Goal: Task Accomplishment & Management: Manage account settings

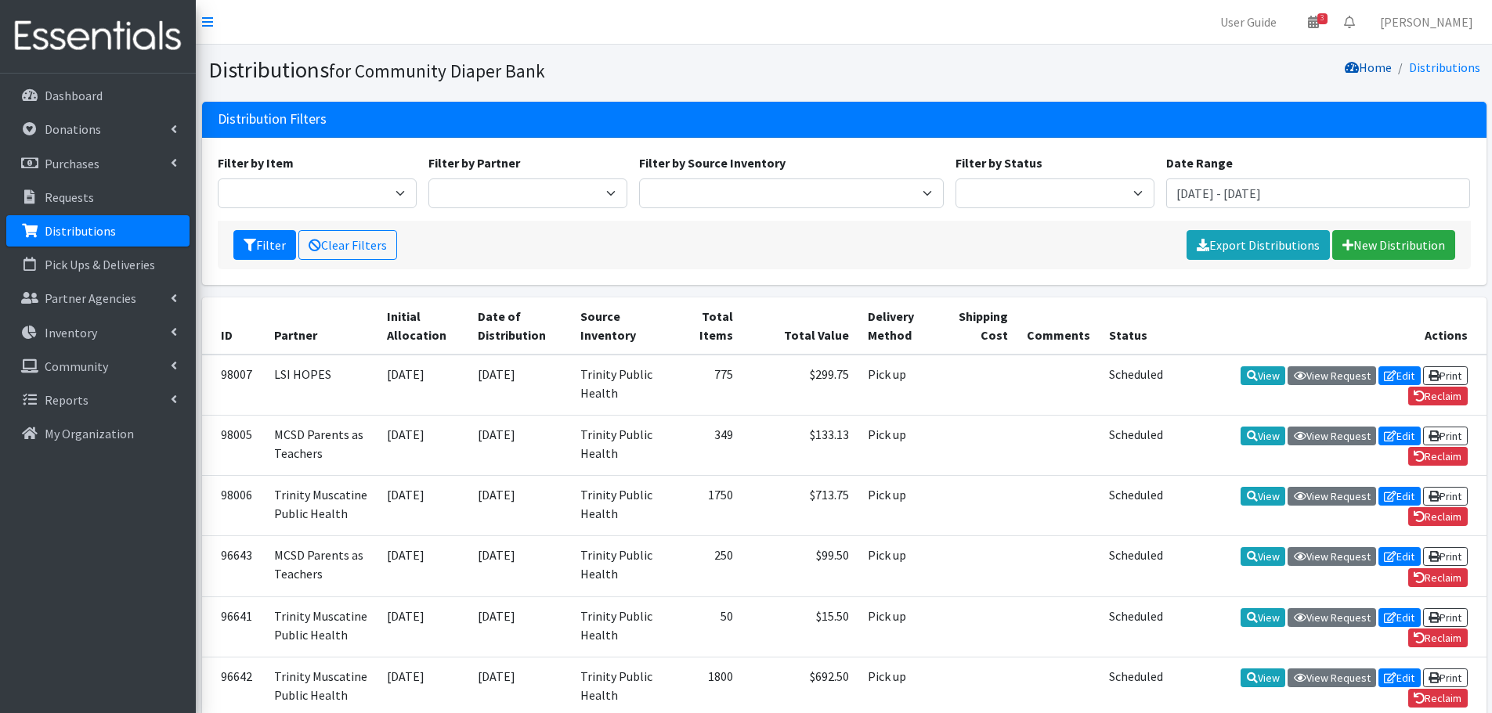
click at [1384, 67] on link "Home" at bounding box center [1368, 68] width 47 height 16
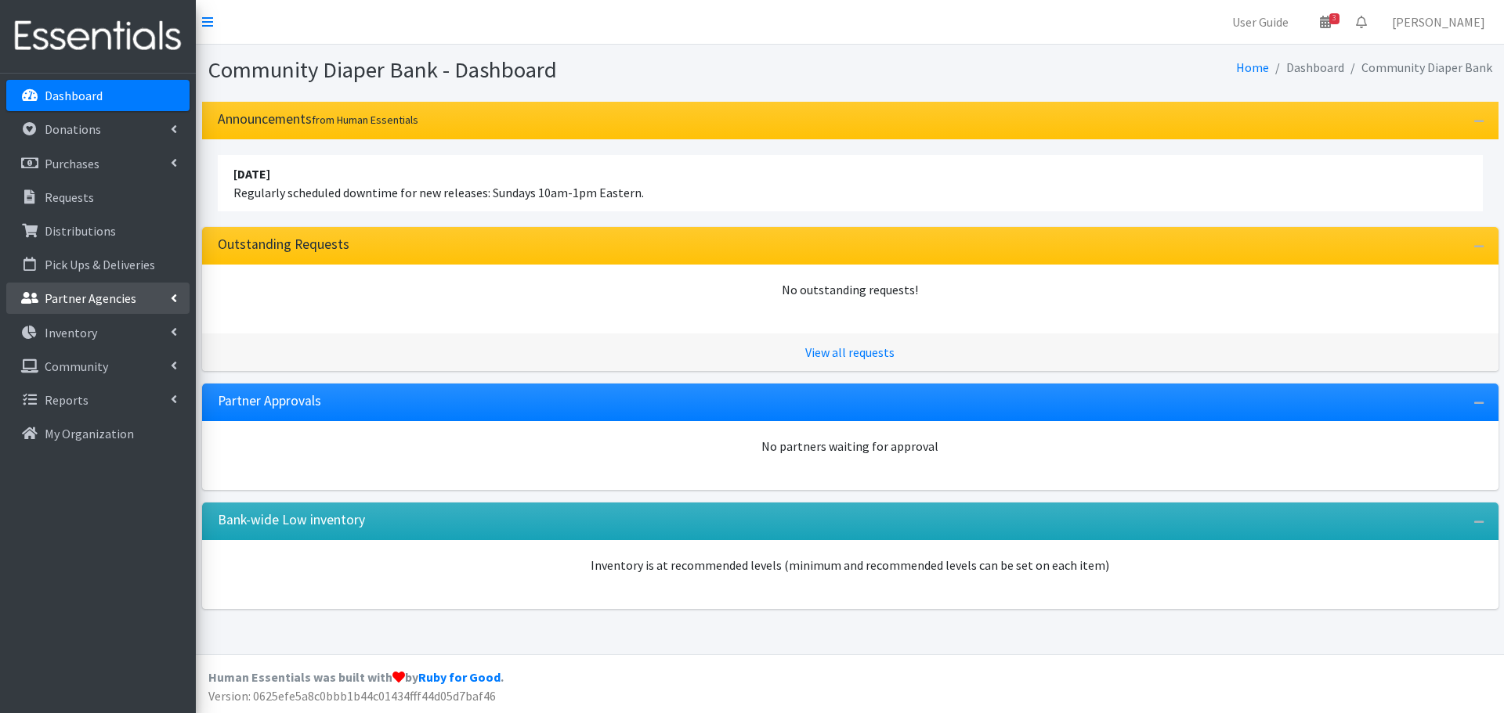
click at [99, 297] on p "Partner Agencies" at bounding box center [91, 299] width 92 height 16
click at [89, 336] on link "All Partners" at bounding box center [97, 332] width 183 height 31
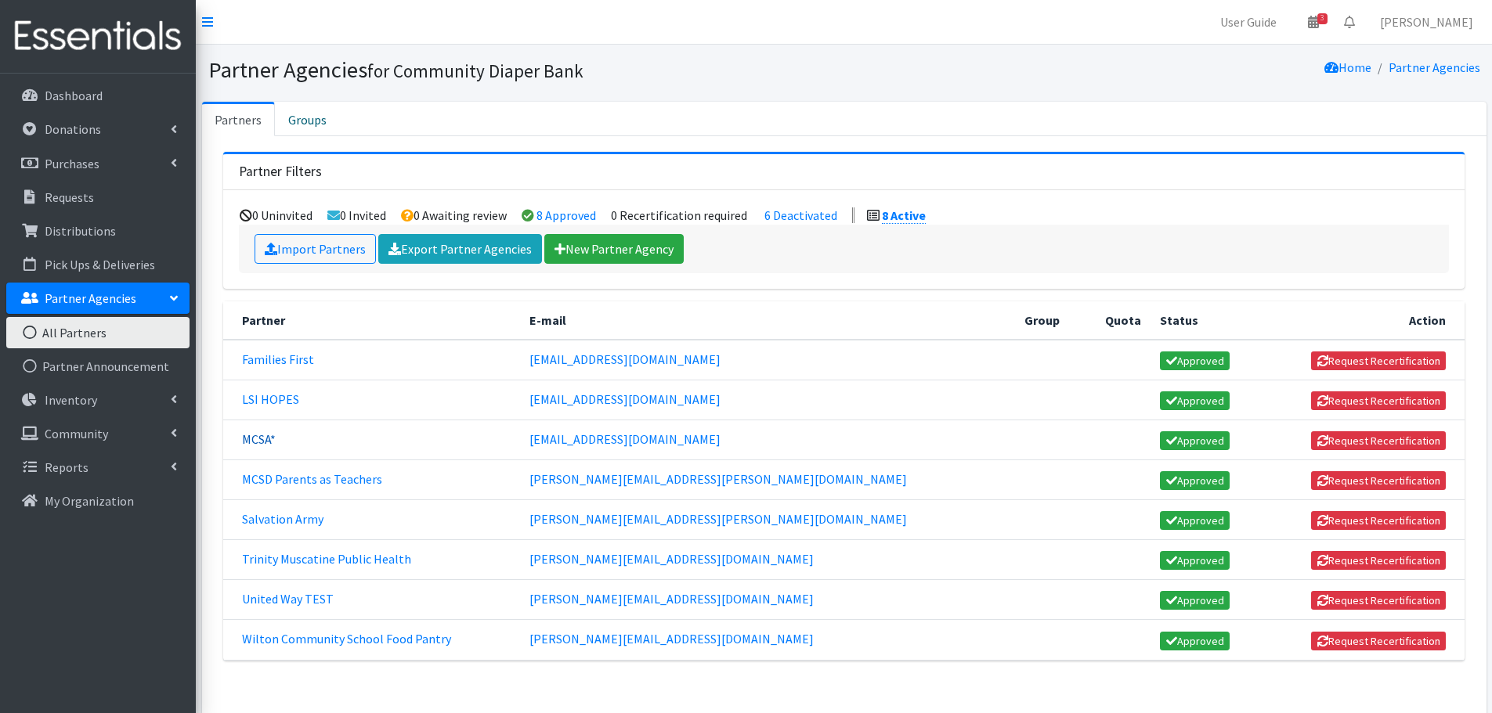
click at [269, 441] on link "MCSA*" at bounding box center [259, 440] width 34 height 16
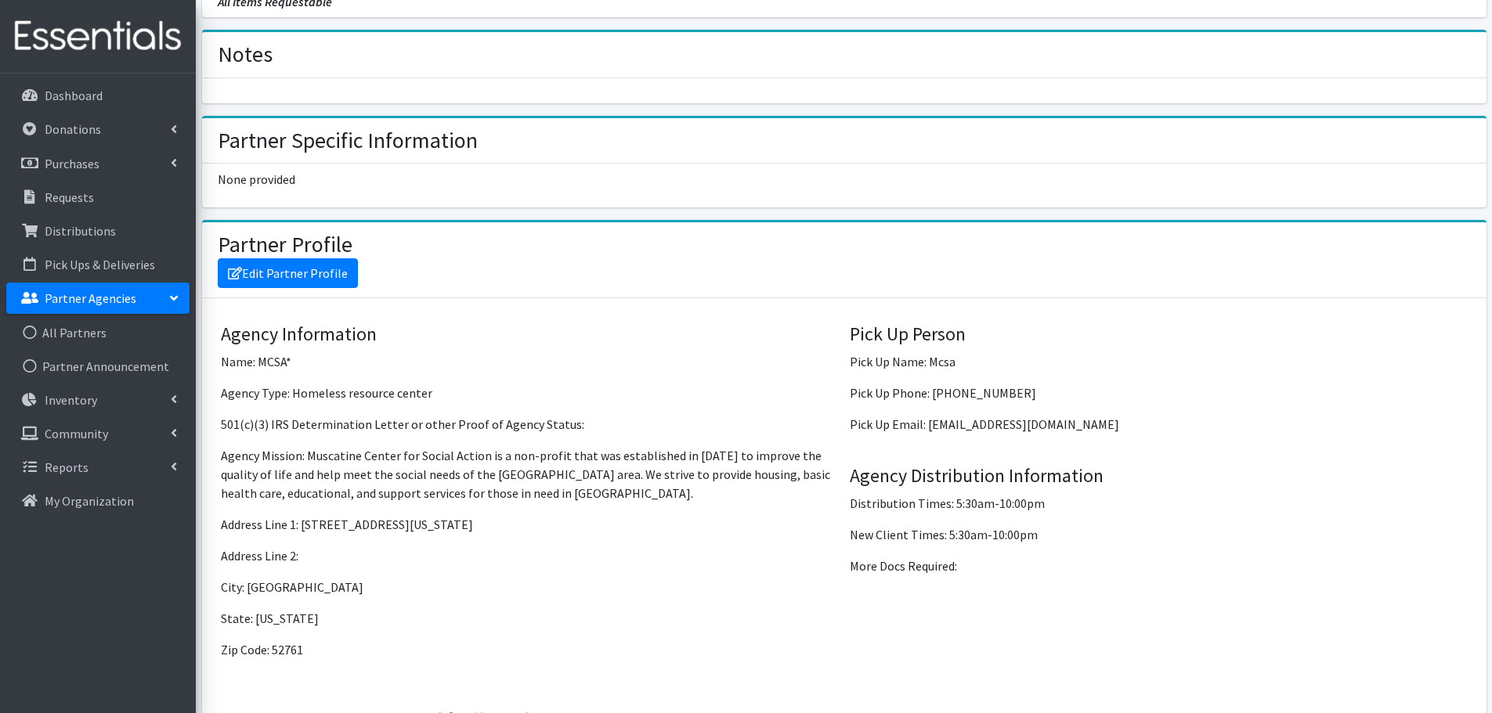
scroll to position [940, 0]
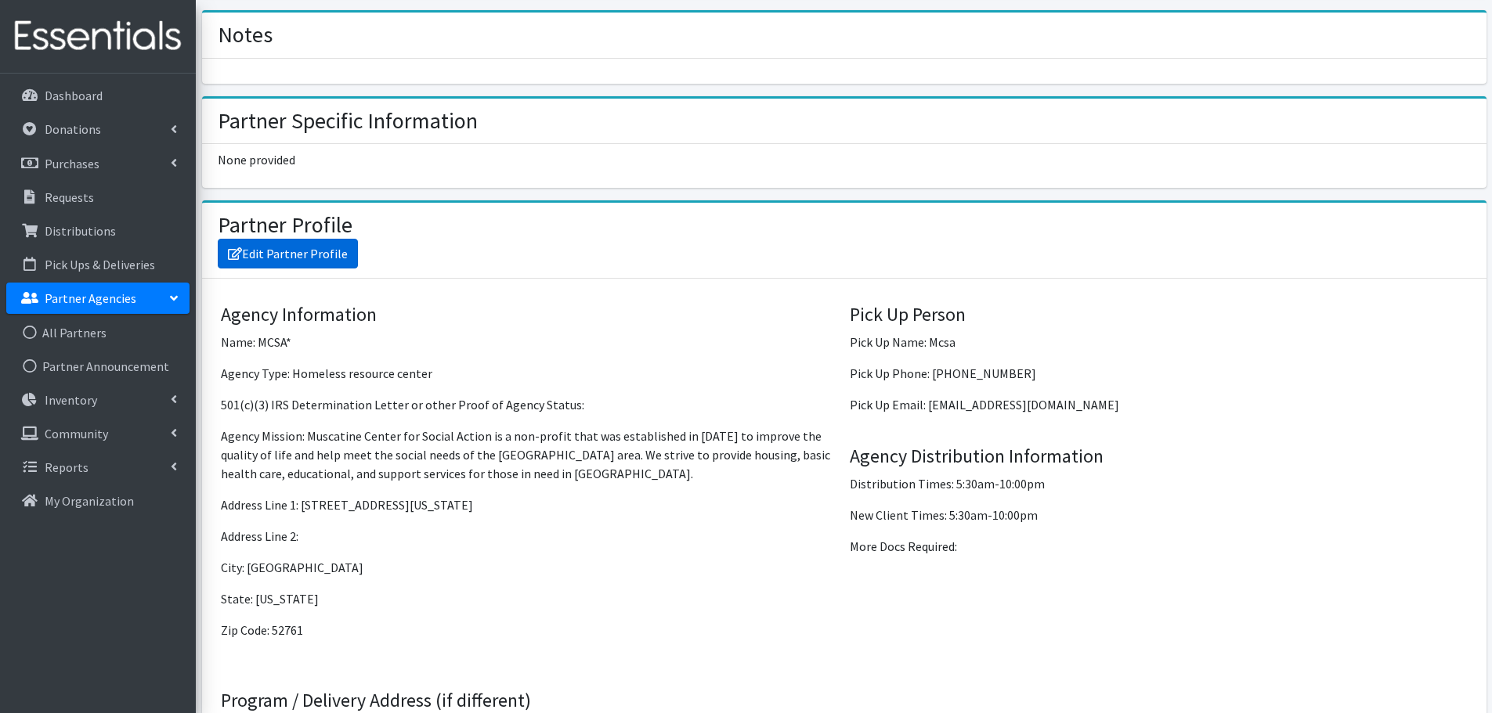
click at [309, 244] on link "Edit Partner Profile" at bounding box center [288, 254] width 140 height 30
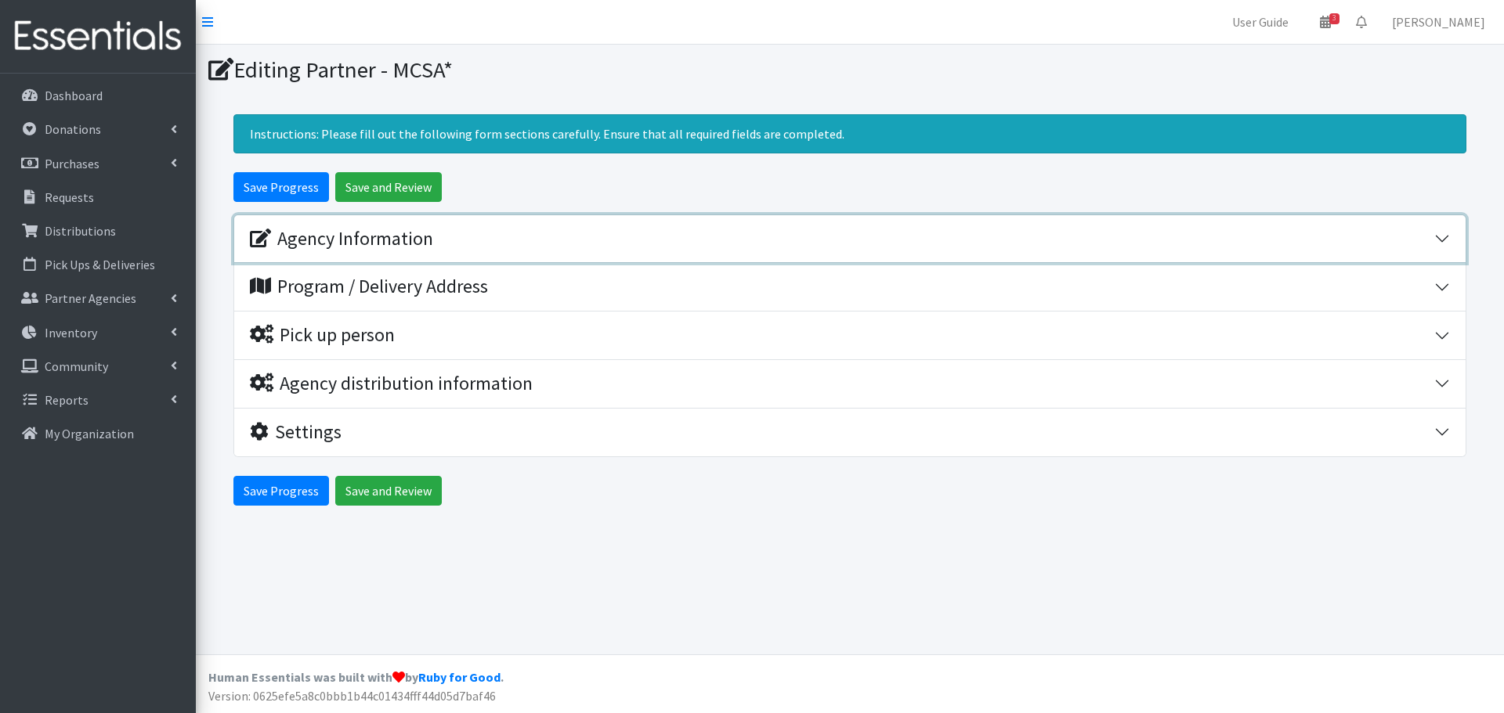
click at [1441, 237] on button "Agency Information" at bounding box center [849, 239] width 1231 height 48
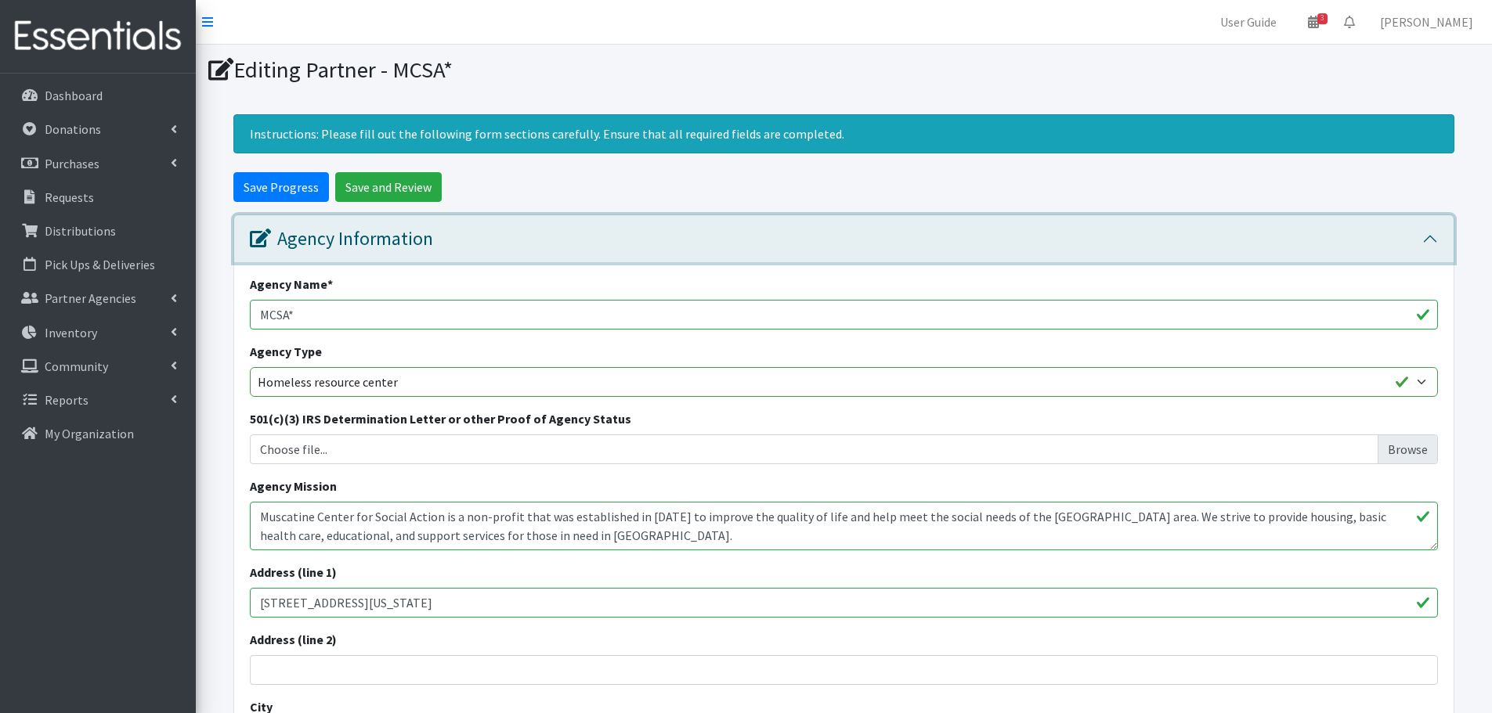
click at [1431, 240] on button "Agency Information" at bounding box center [843, 239] width 1219 height 48
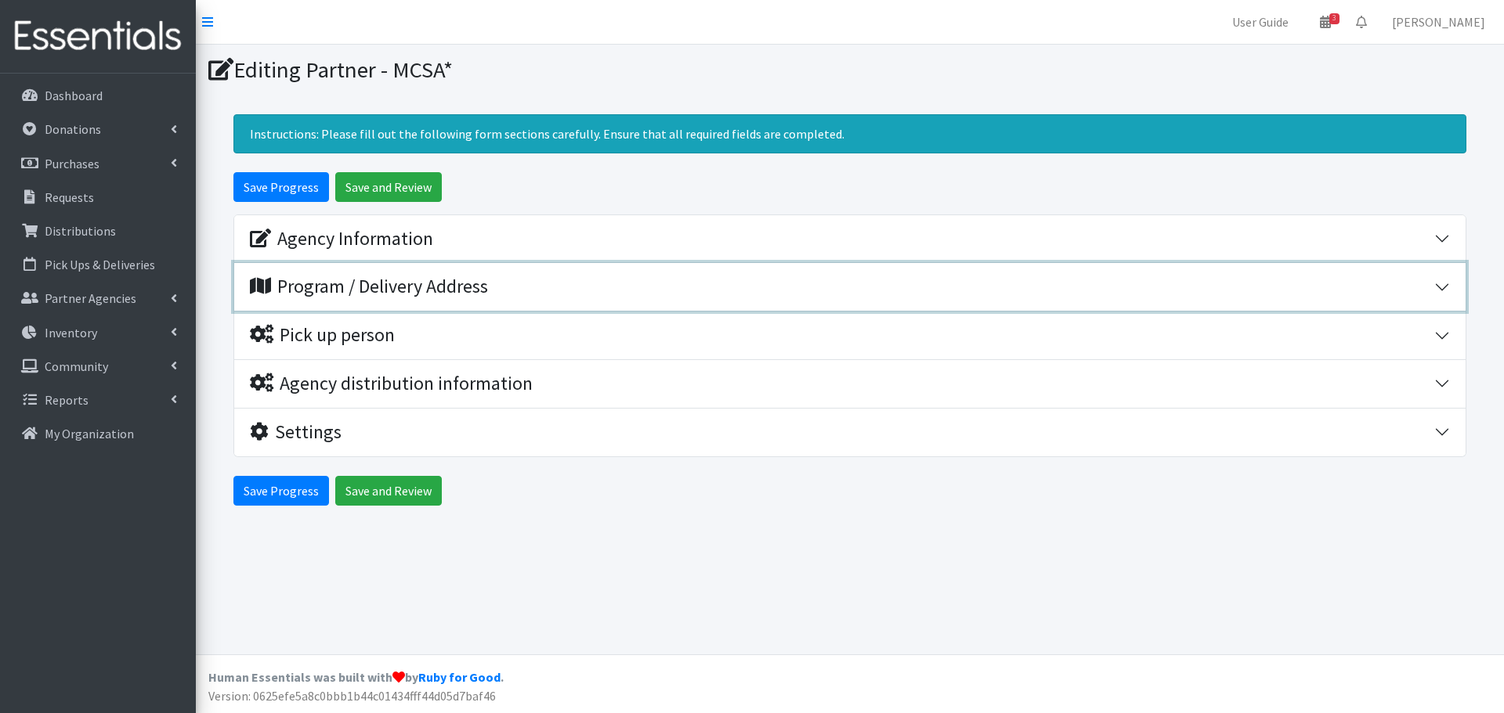
click at [1448, 287] on button "Program / Delivery Address" at bounding box center [849, 287] width 1231 height 48
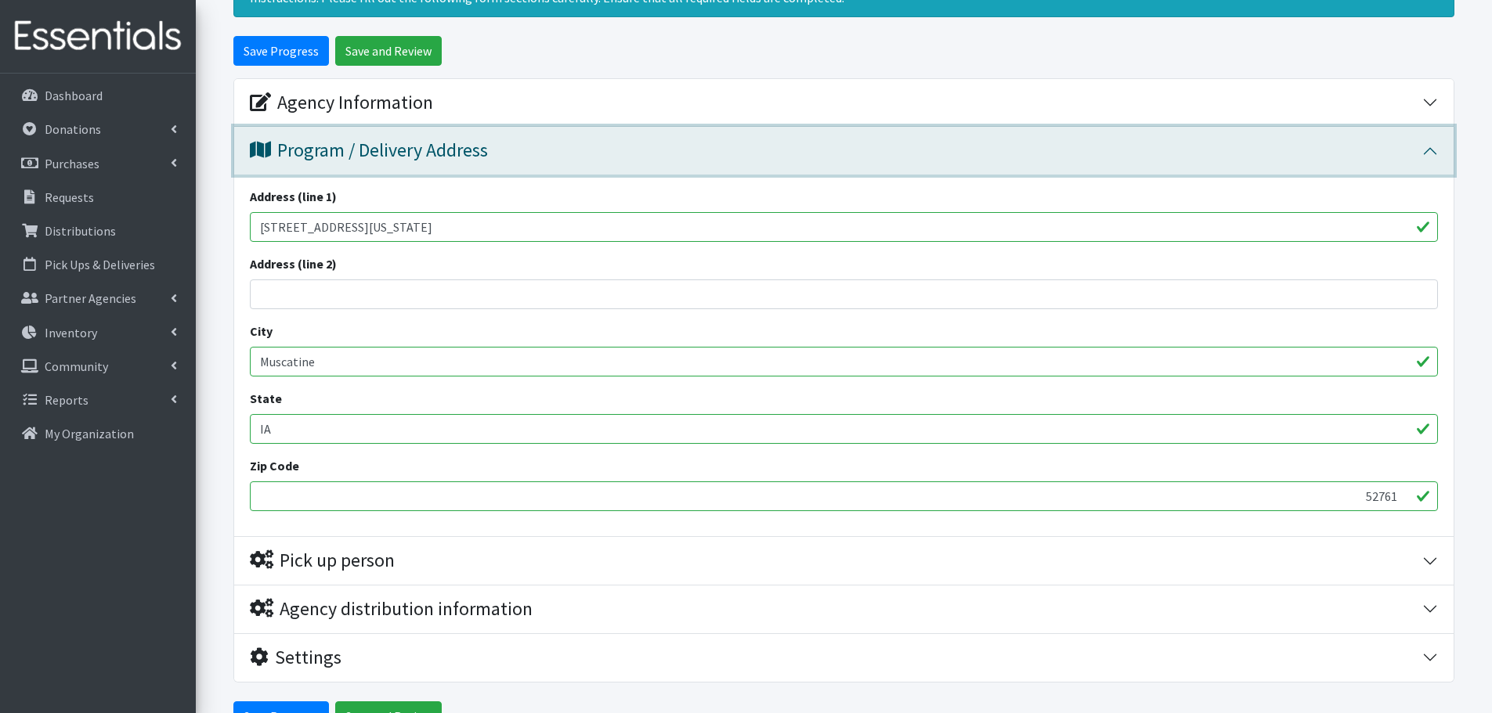
scroll to position [157, 0]
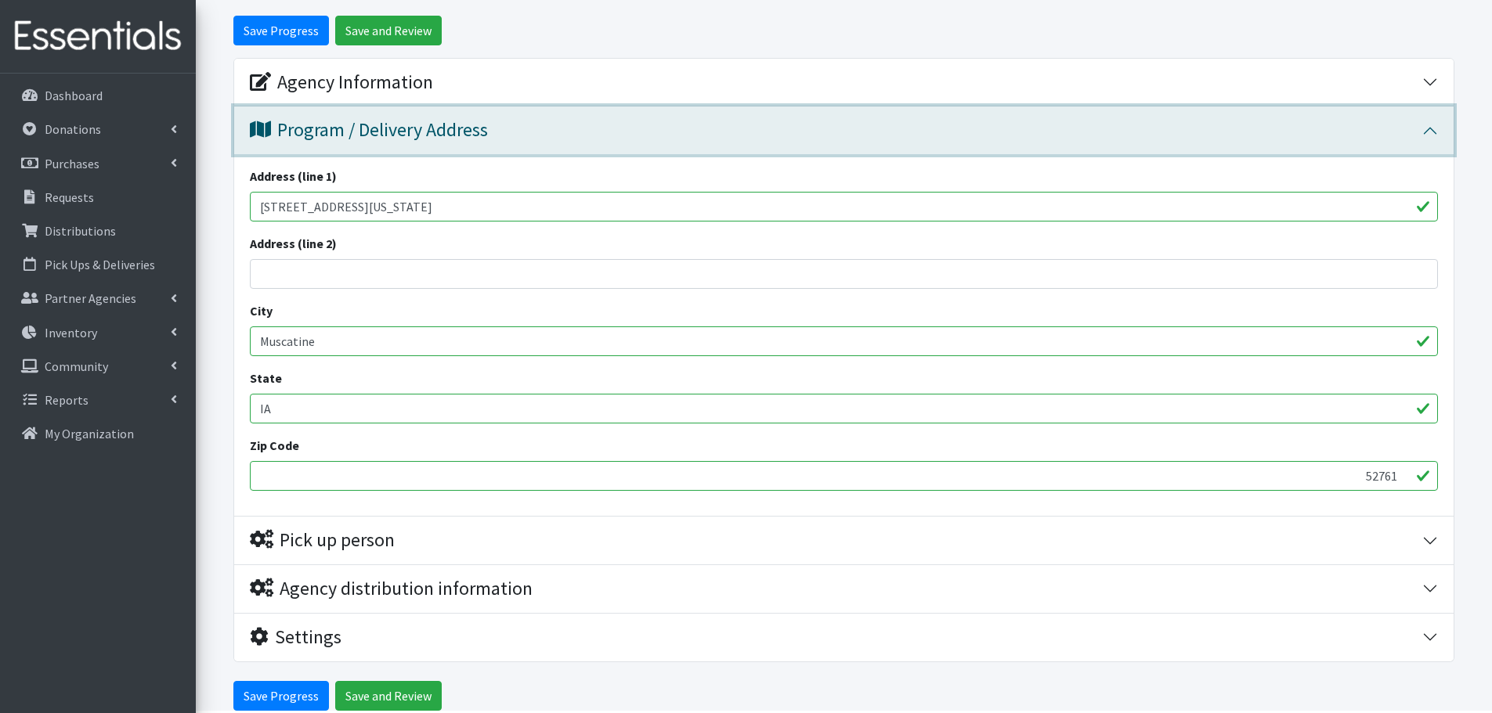
click at [1438, 133] on button "Program / Delivery Address" at bounding box center [843, 131] width 1219 height 48
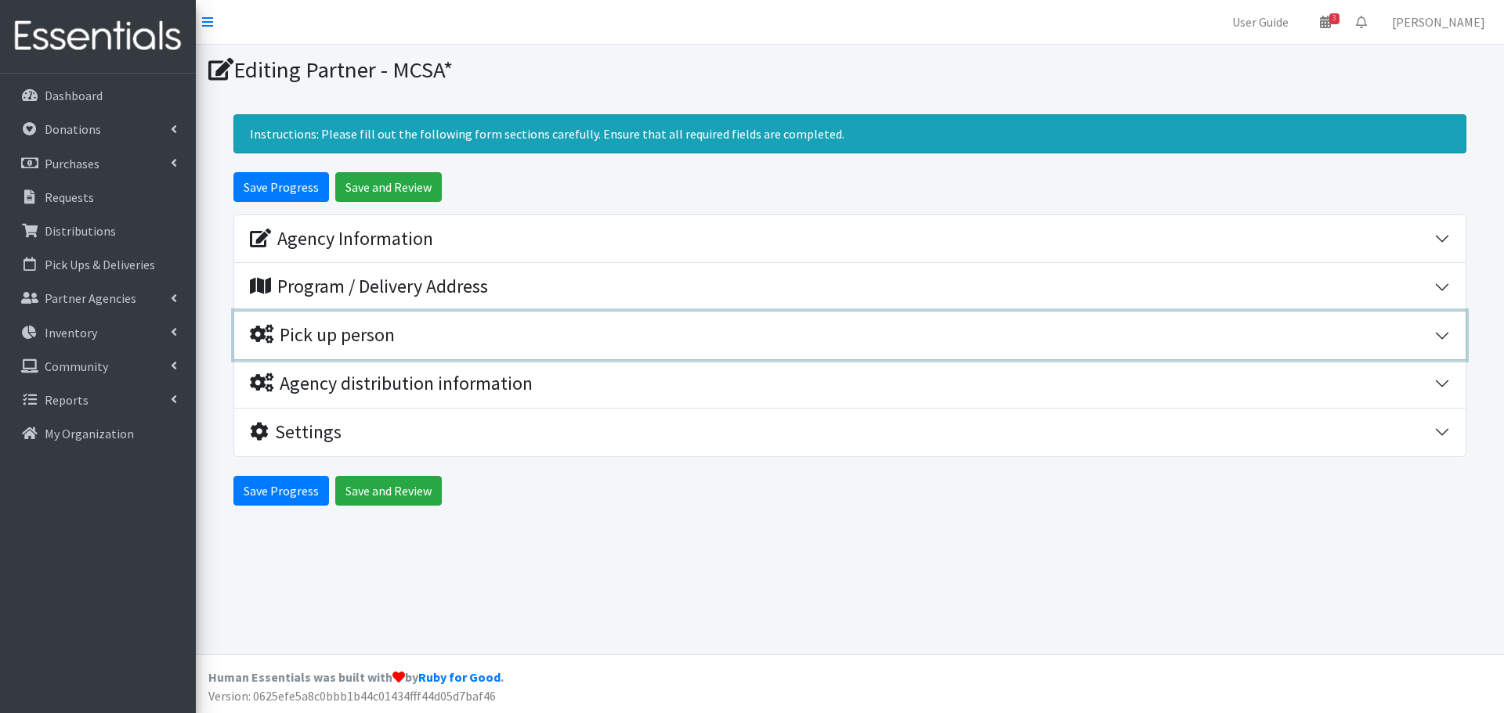
click at [1444, 332] on button "Pick up person" at bounding box center [849, 336] width 1231 height 48
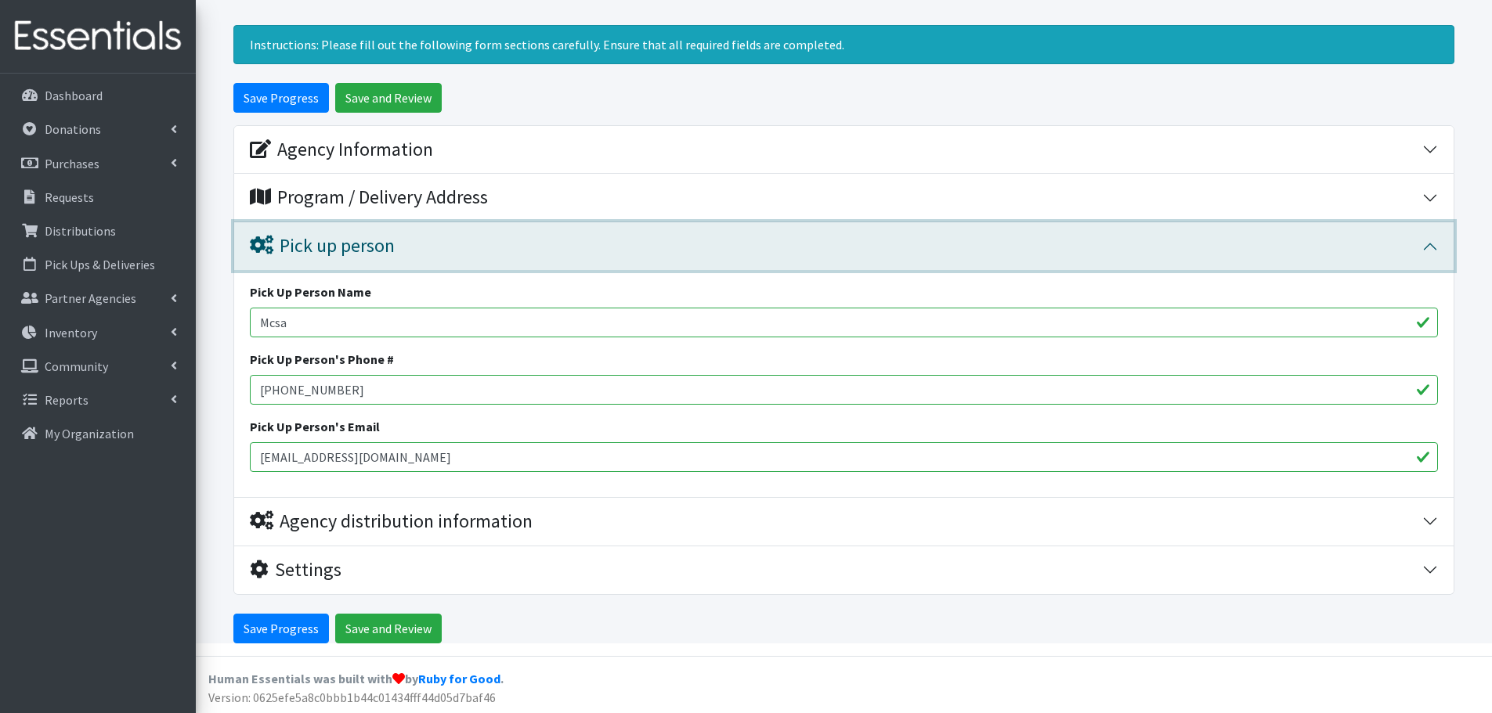
scroll to position [91, 0]
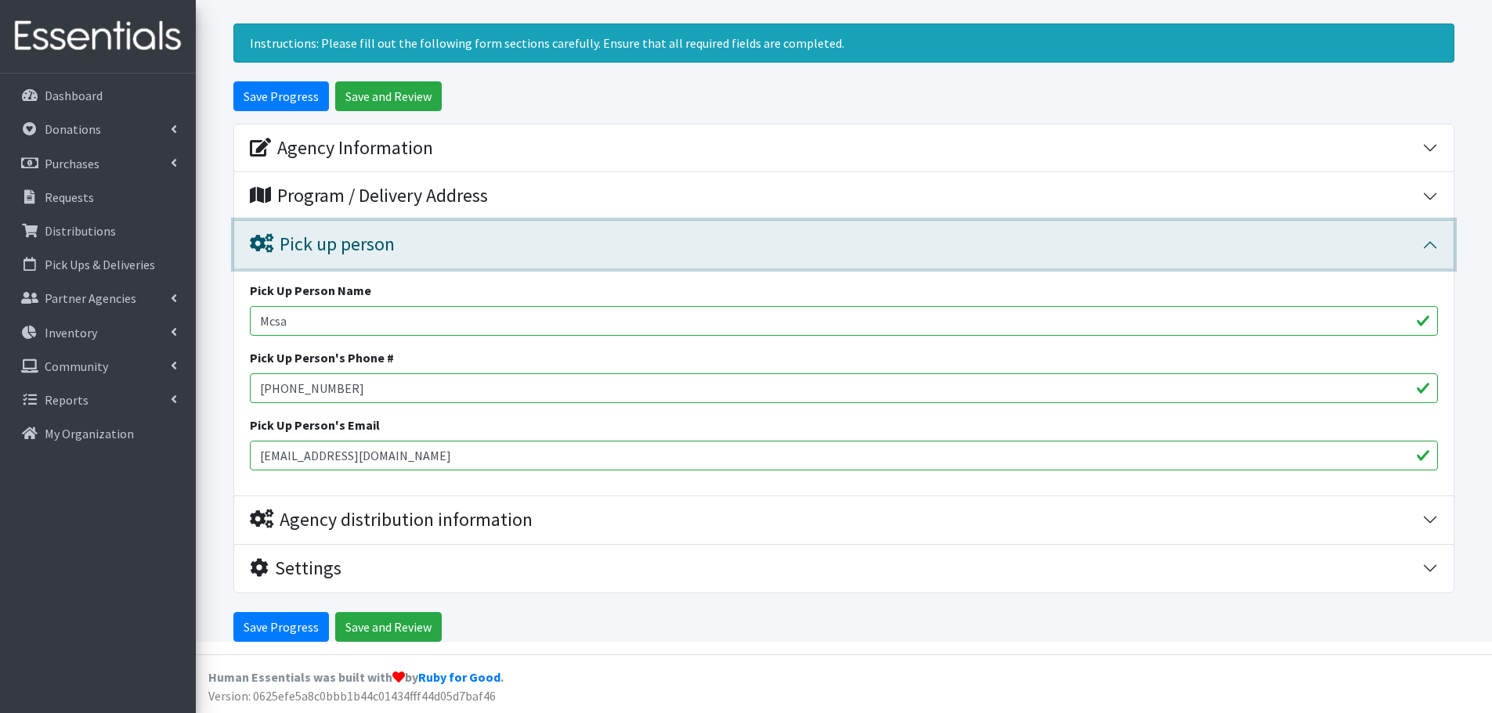
click at [1433, 244] on button "Pick up person" at bounding box center [843, 245] width 1219 height 48
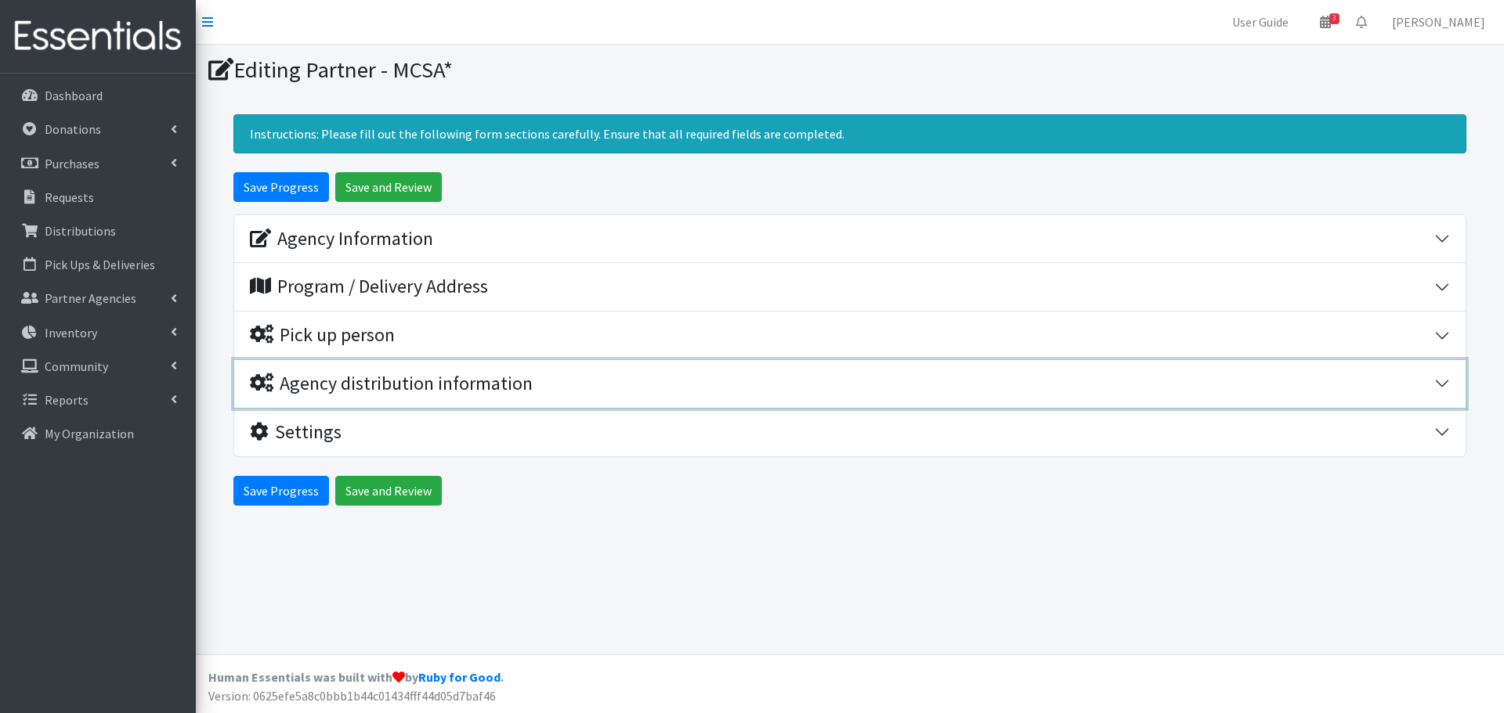
click at [1436, 383] on button "Agency distribution information" at bounding box center [849, 384] width 1231 height 48
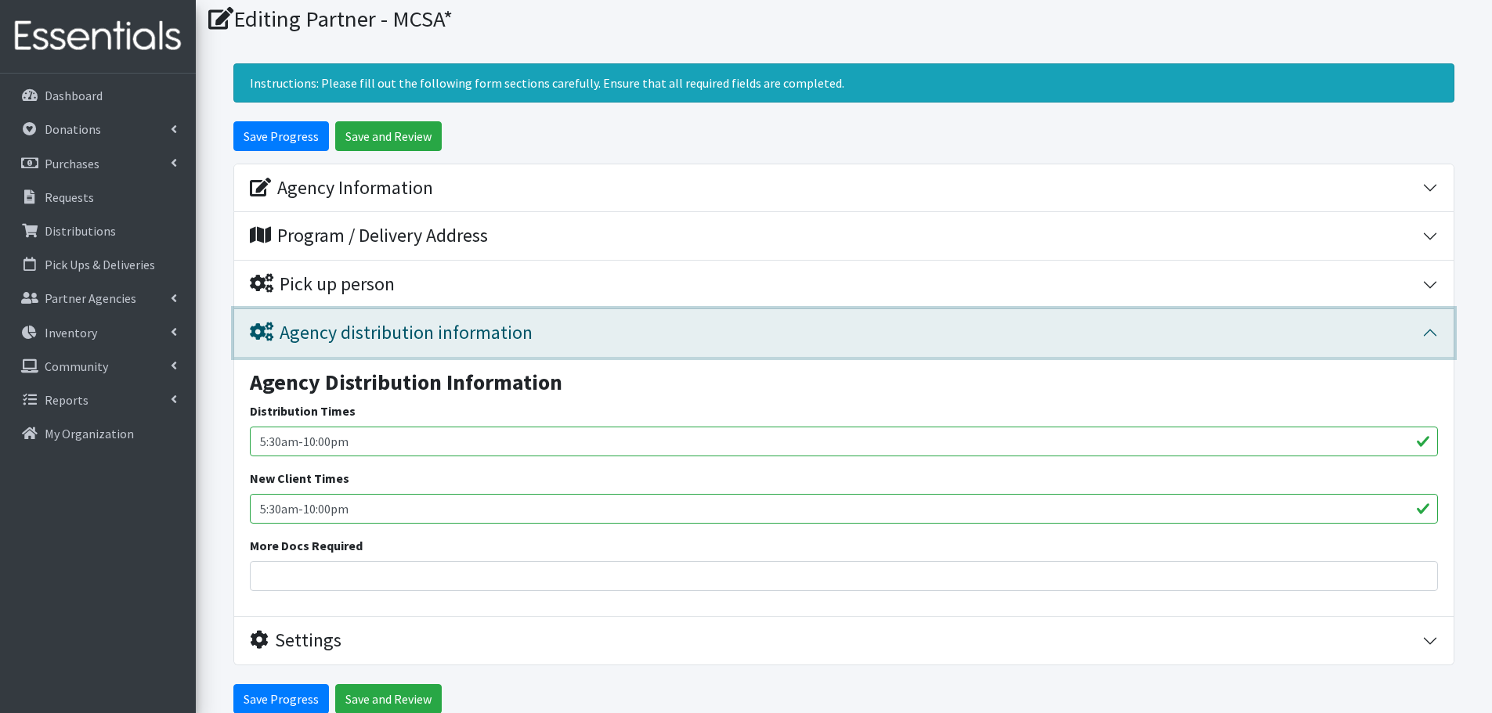
scroll to position [78, 0]
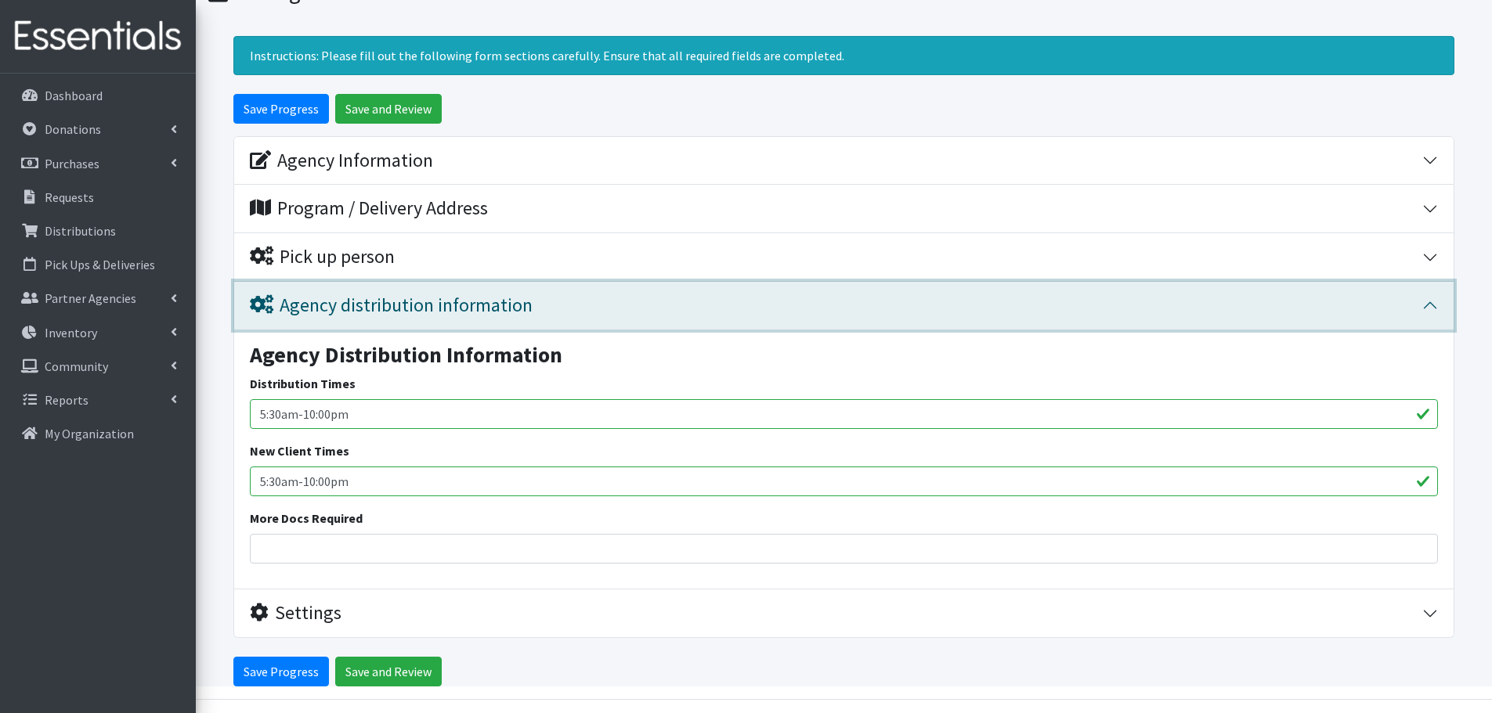
click at [1443, 300] on button "Agency distribution information" at bounding box center [843, 306] width 1219 height 48
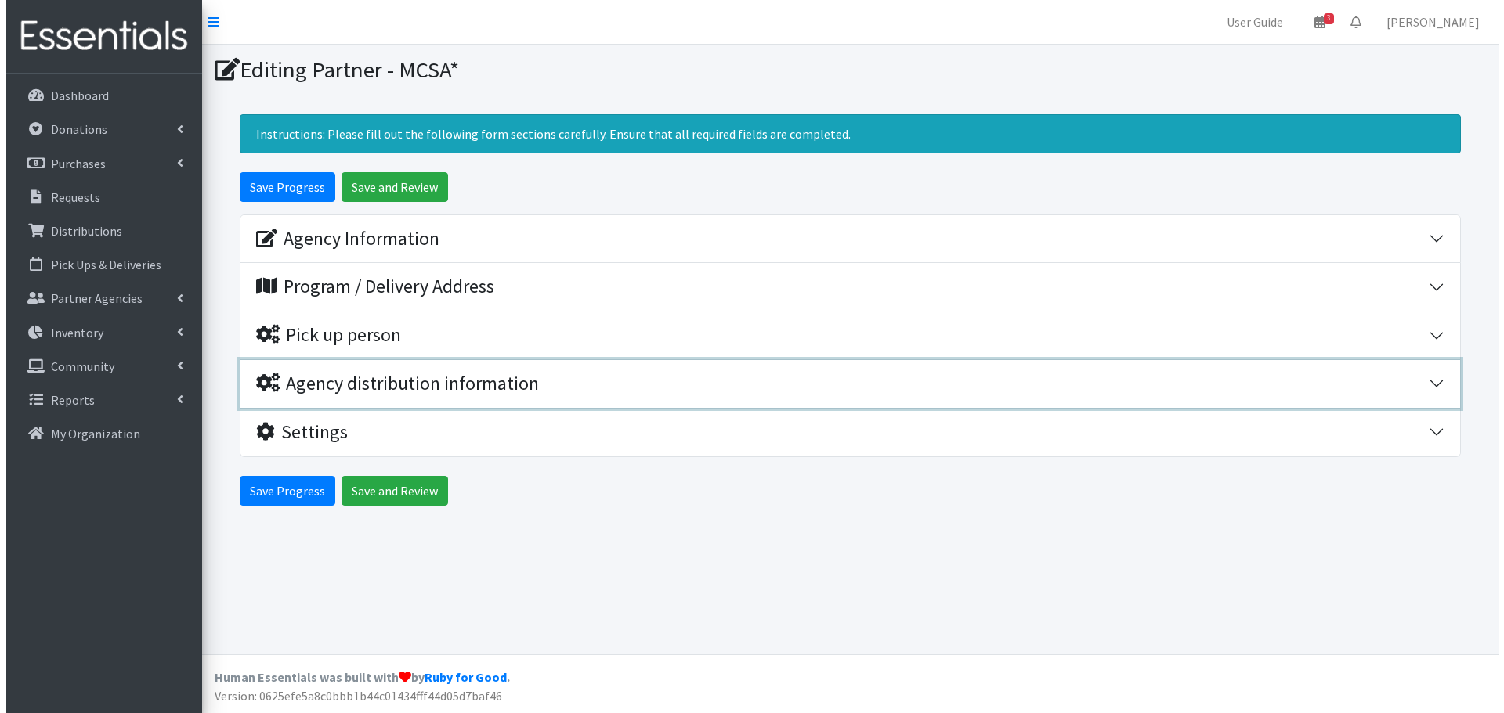
scroll to position [0, 0]
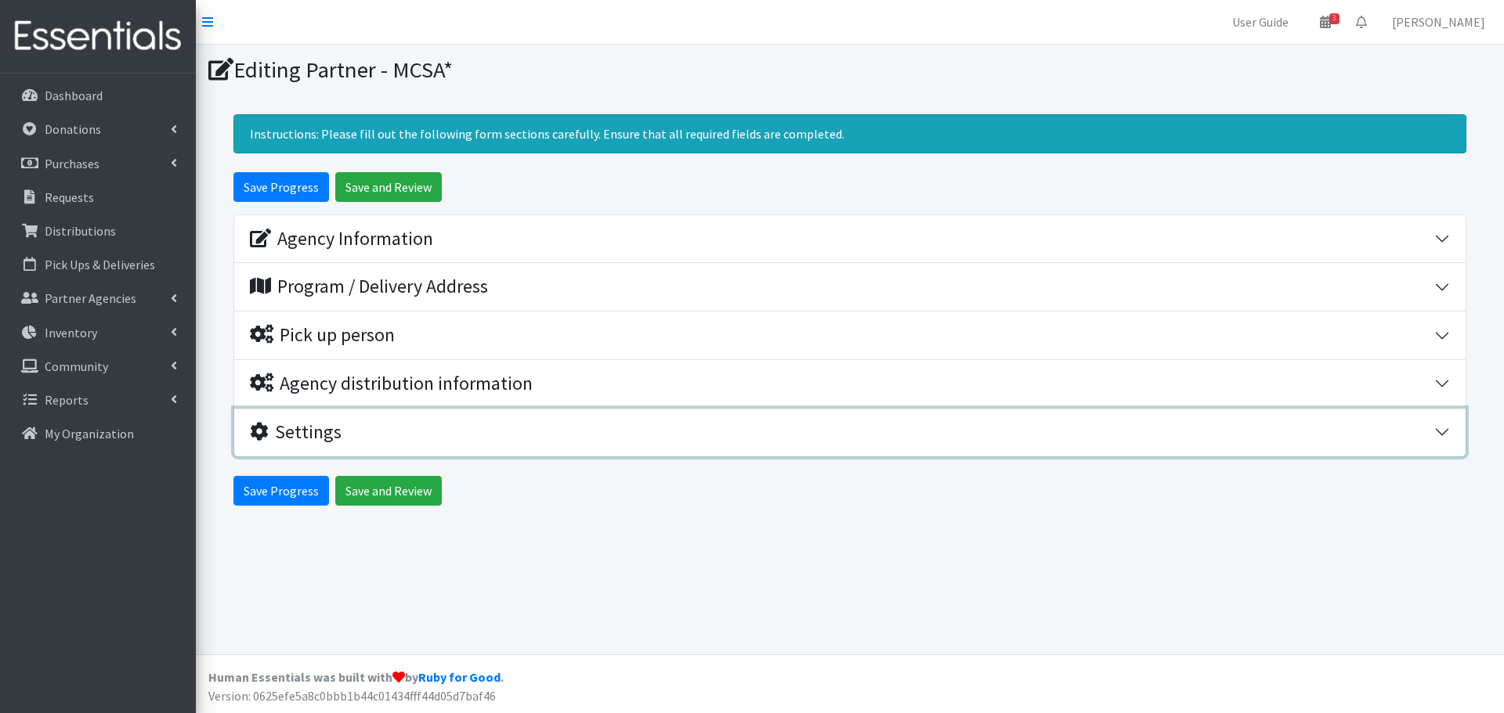
click at [1443, 432] on button "Settings" at bounding box center [849, 433] width 1231 height 48
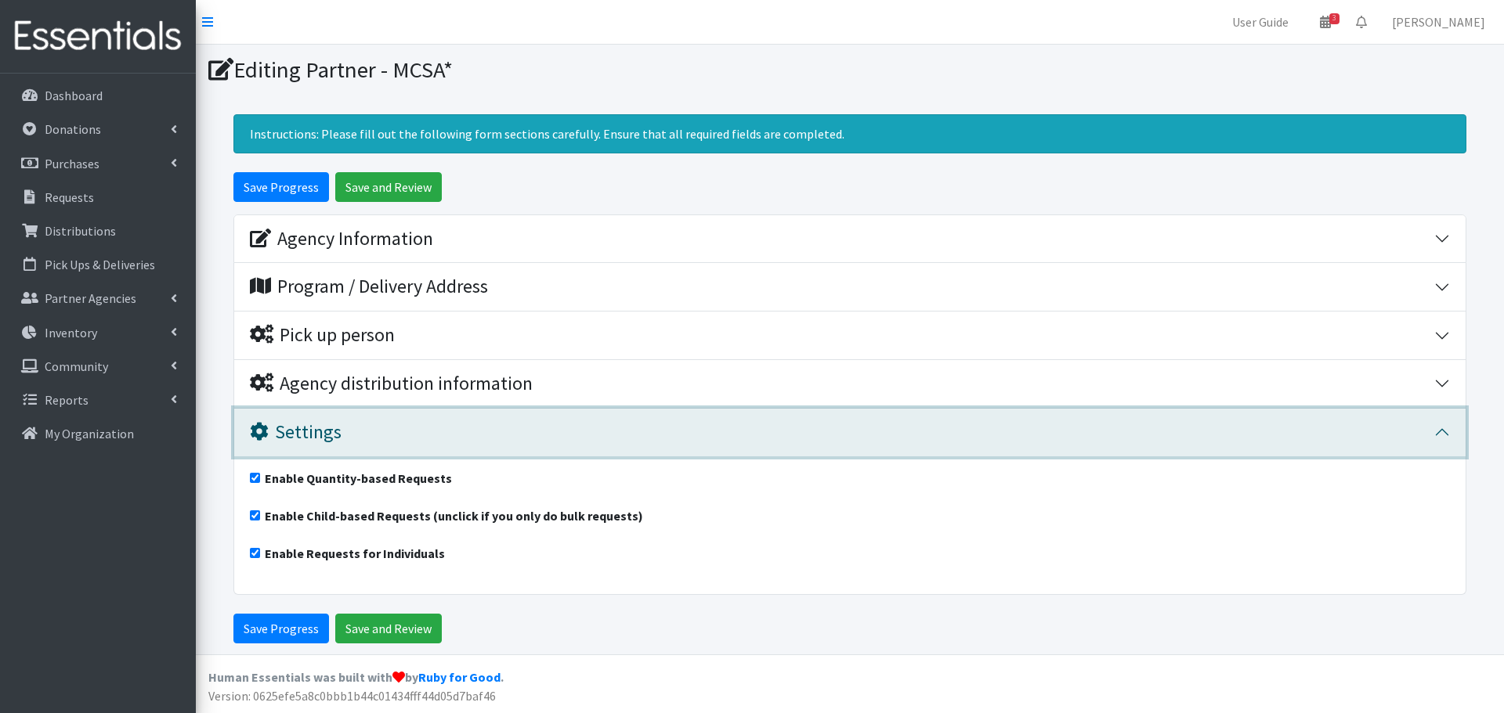
click at [1444, 427] on button "Settings" at bounding box center [849, 433] width 1231 height 48
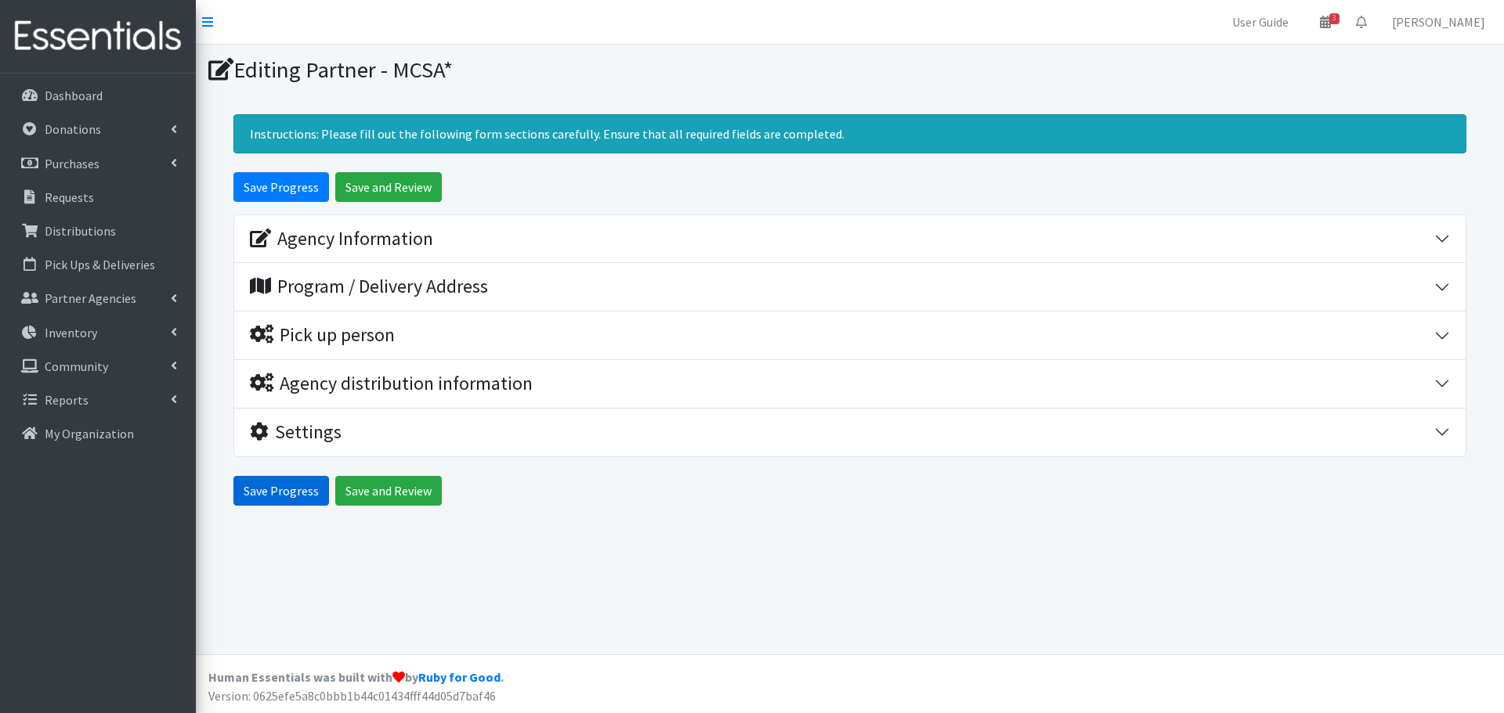
click at [285, 497] on input "Save Progress" at bounding box center [281, 491] width 96 height 30
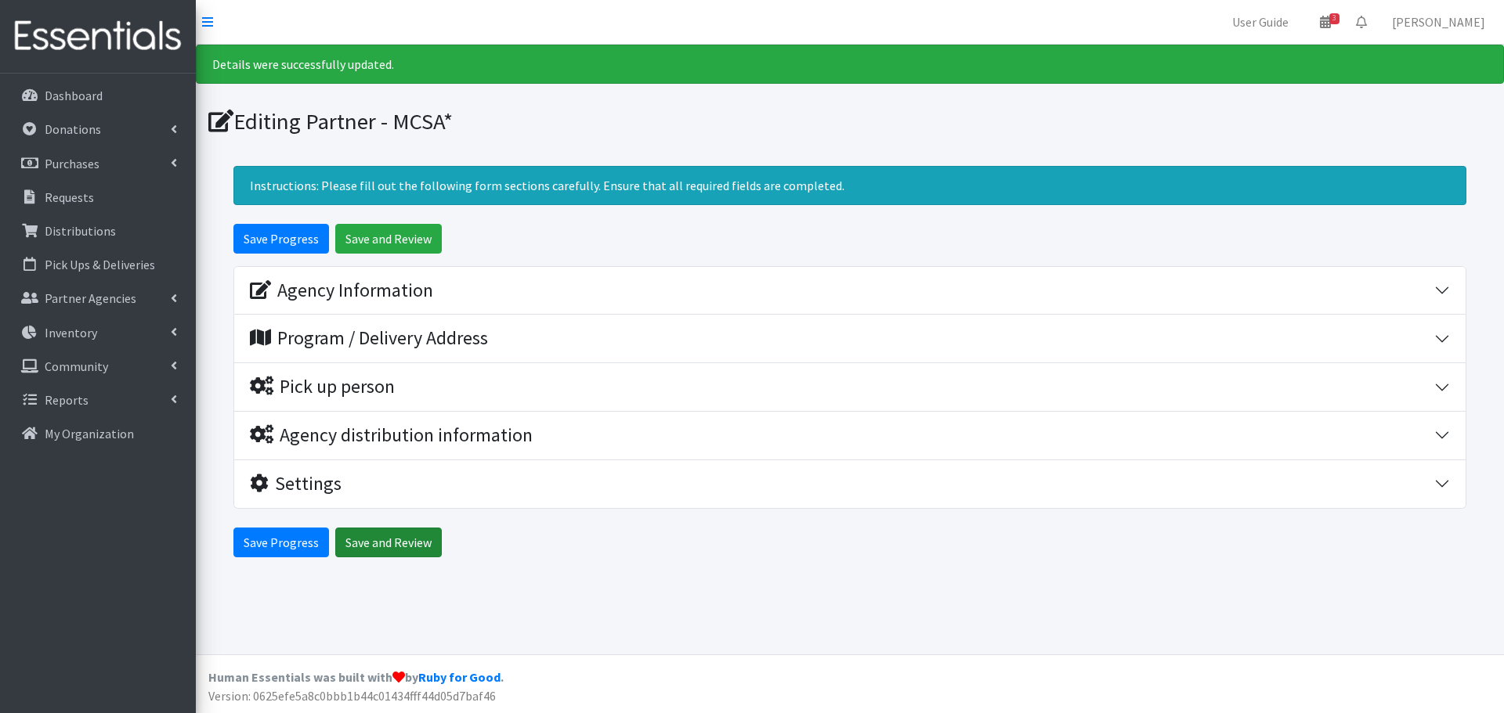
click at [421, 541] on input "Save and Review" at bounding box center [388, 543] width 107 height 30
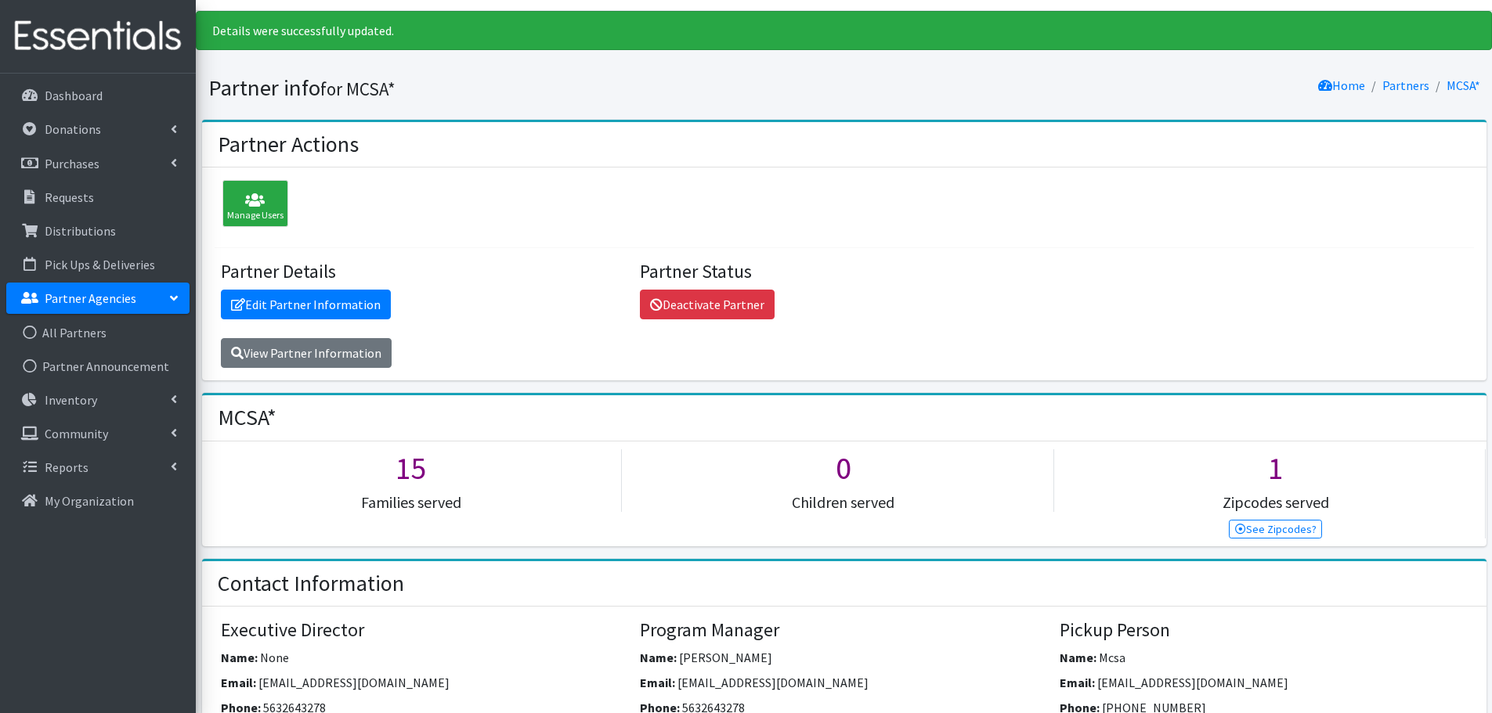
scroll to position [17, 0]
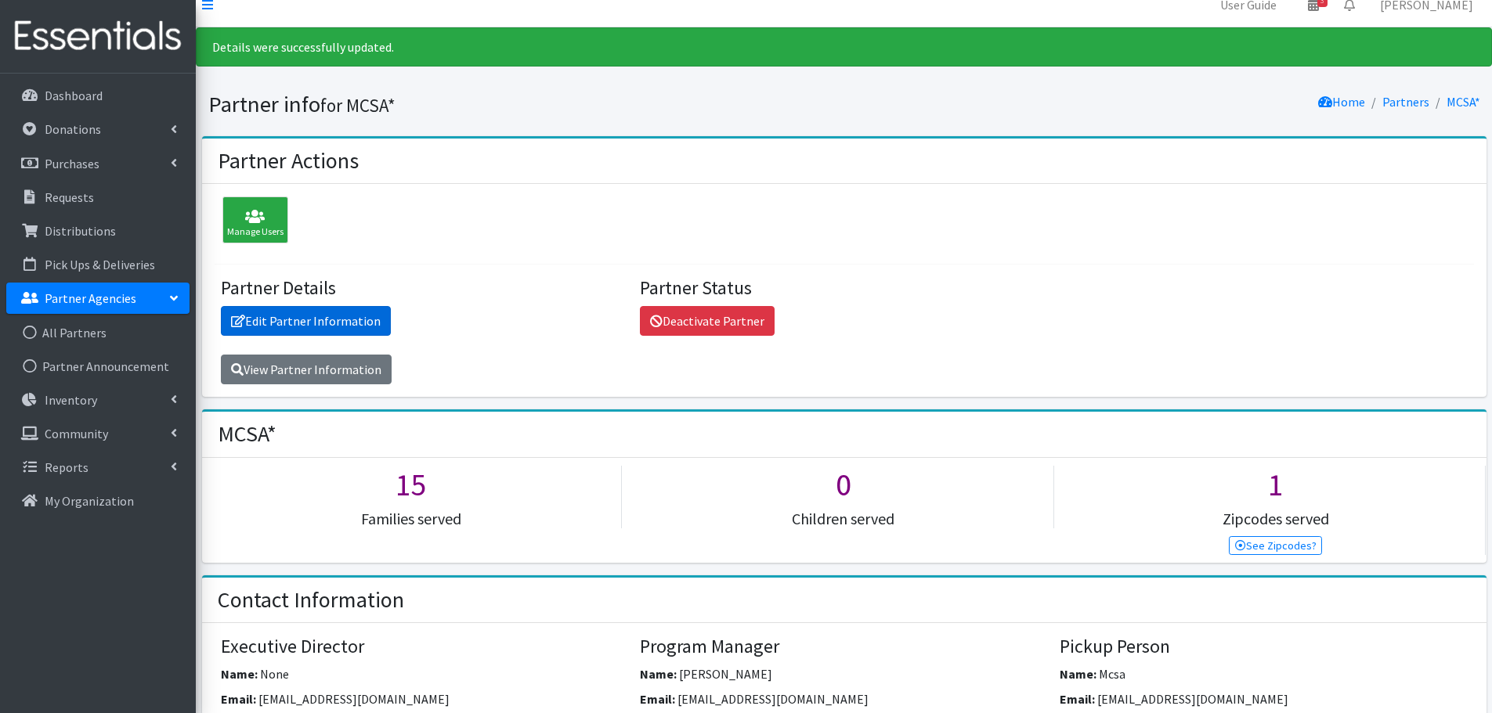
click at [348, 320] on link "Edit Partner Information" at bounding box center [306, 321] width 170 height 30
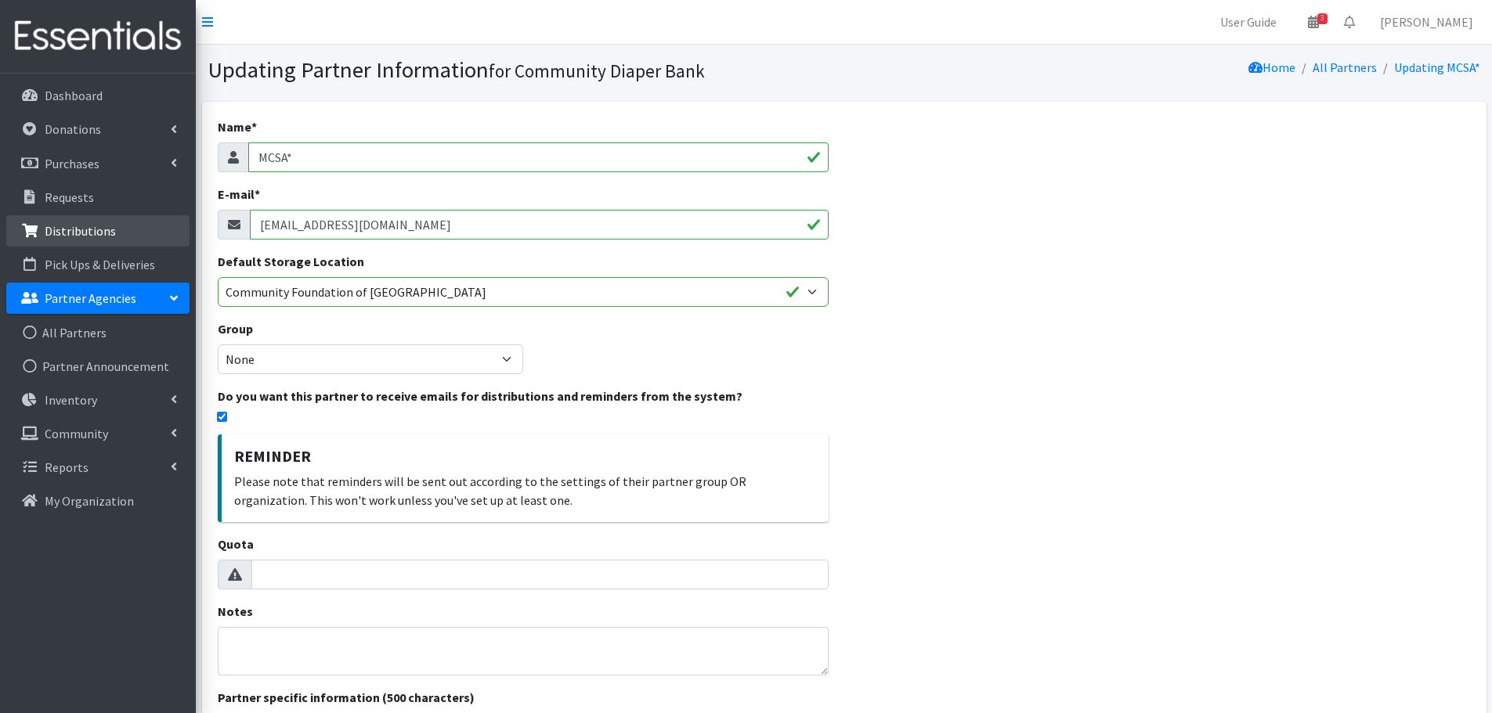
drag, startPoint x: 581, startPoint y: 235, endPoint x: 41, endPoint y: 226, distance: 540.4
click at [41, 226] on div "User Guide 3 3 Pick-ups remaining this week View Calendar 0 Requests 0 Partner …" at bounding box center [746, 500] width 1492 height 1000
click at [390, 224] on input "E-mail *" at bounding box center [539, 225] width 579 height 30
paste input "mribbink@mcsaiowa.org"
type input "mribbink@mcsaiowa.org"
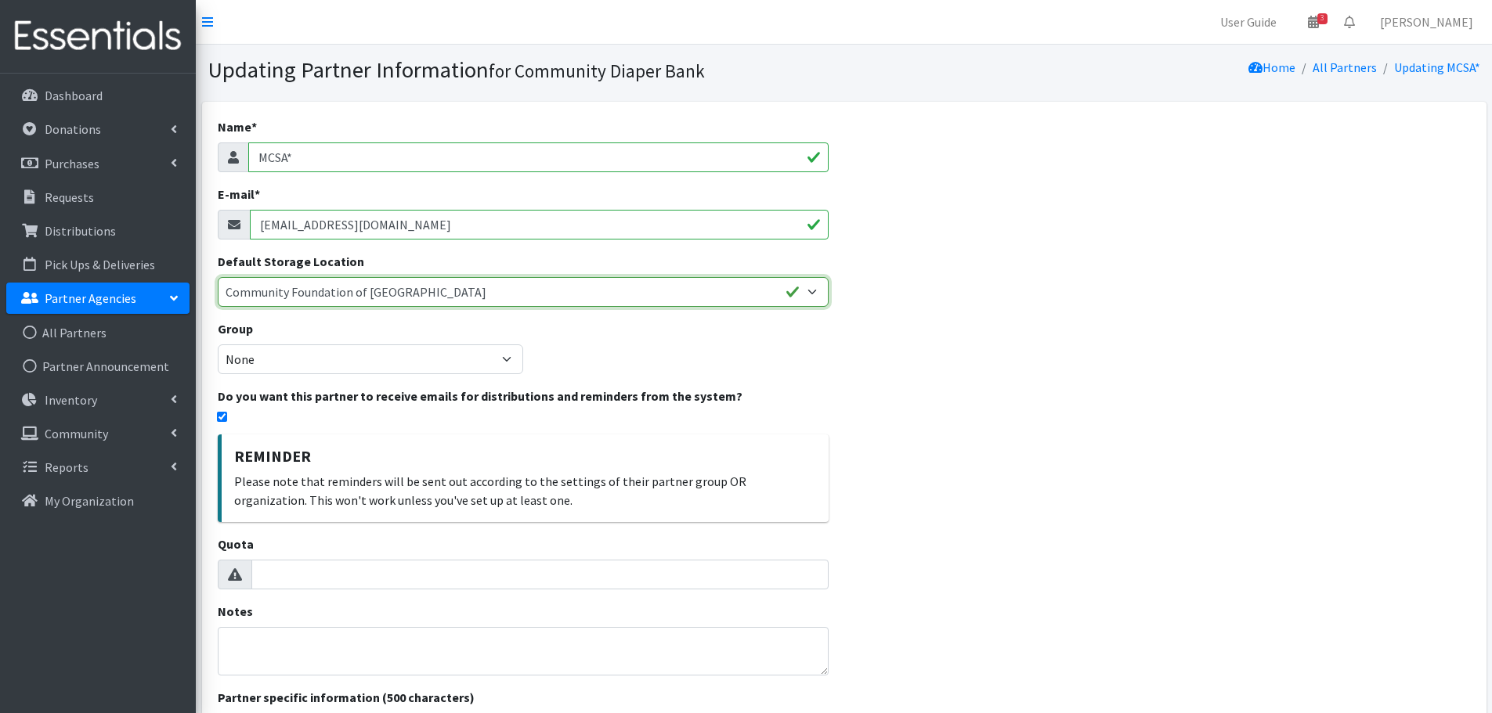
click at [812, 297] on select "Community Foundation of Greater Muscatine Trinity Public Health" at bounding box center [523, 292] width 611 height 30
select select "493"
click at [218, 277] on select "Community Foundation of Greater Muscatine Trinity Public Health" at bounding box center [523, 292] width 611 height 30
click at [496, 359] on select "None" at bounding box center [370, 360] width 305 height 30
click at [627, 355] on div "Name * MCSA* E-mail * mribbink@mcsaiowa.org Default Storage Location Community …" at bounding box center [523, 491] width 642 height 778
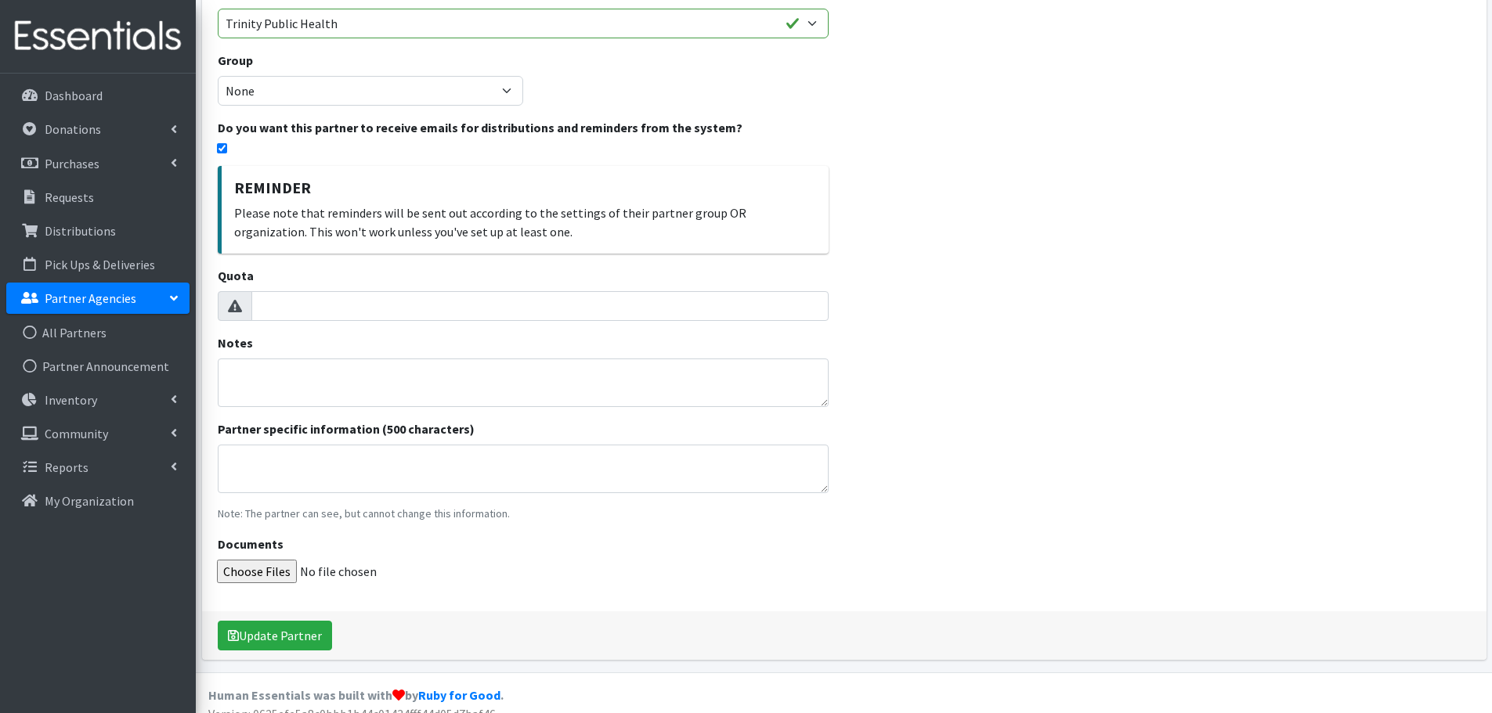
scroll to position [287, 0]
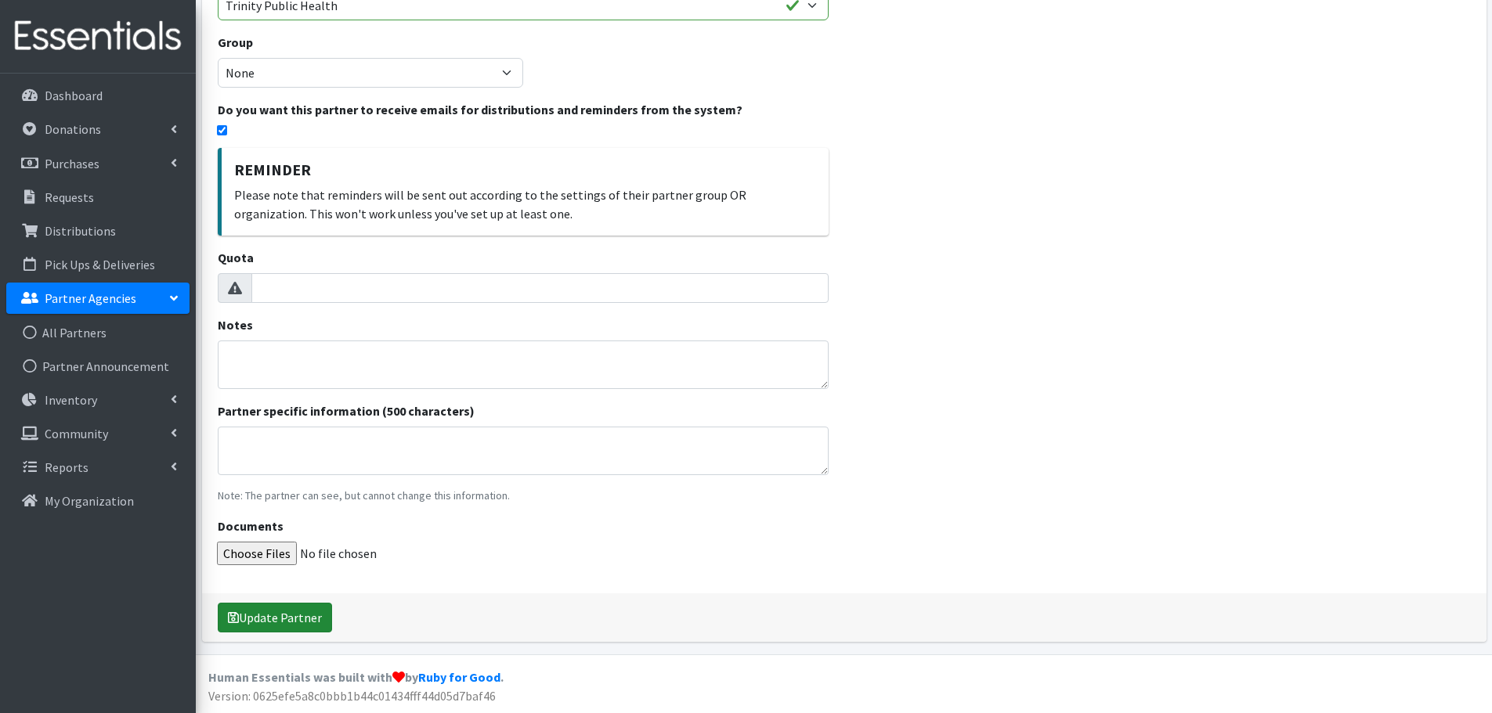
click at [276, 617] on button "Update Partner" at bounding box center [275, 618] width 114 height 30
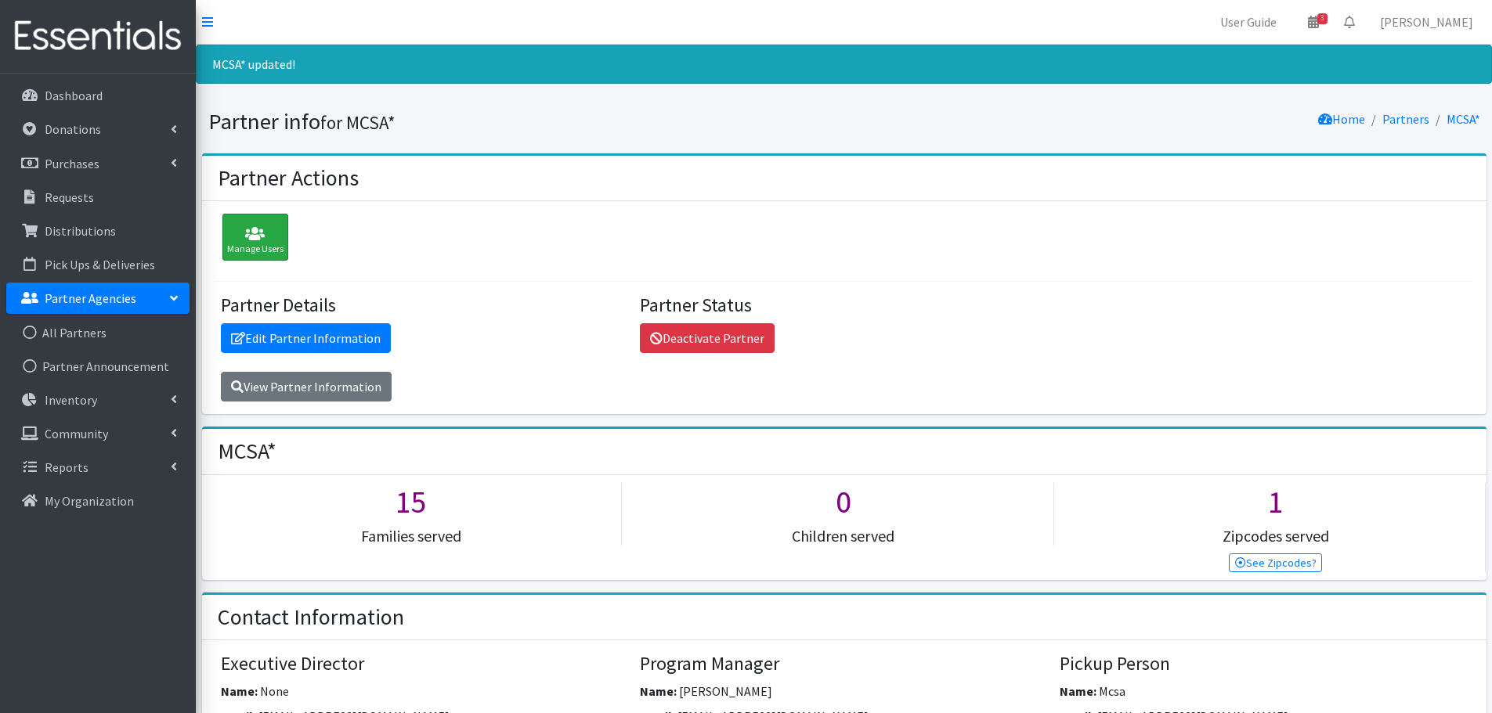
click at [255, 233] on icon at bounding box center [255, 234] width 56 height 16
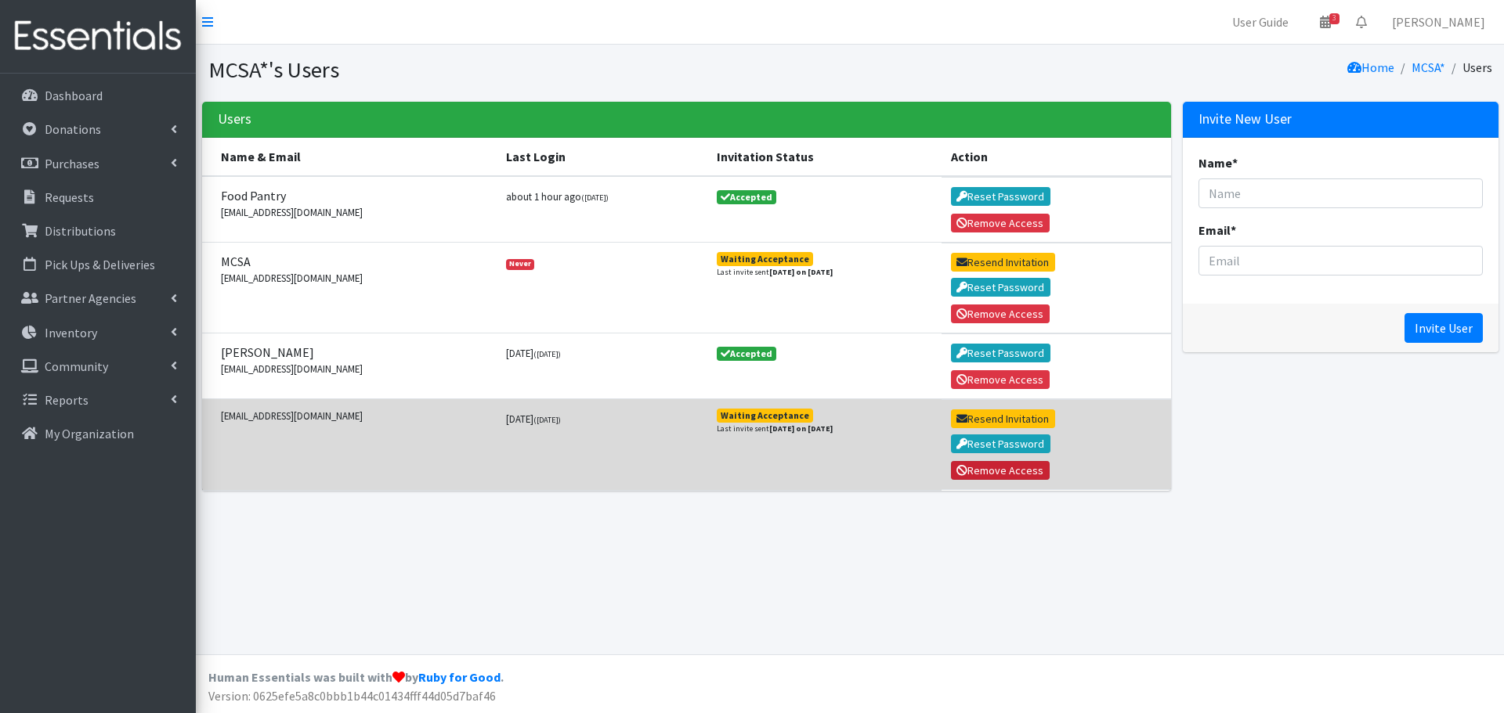
click at [999, 471] on button "Remove Access" at bounding box center [1000, 470] width 99 height 19
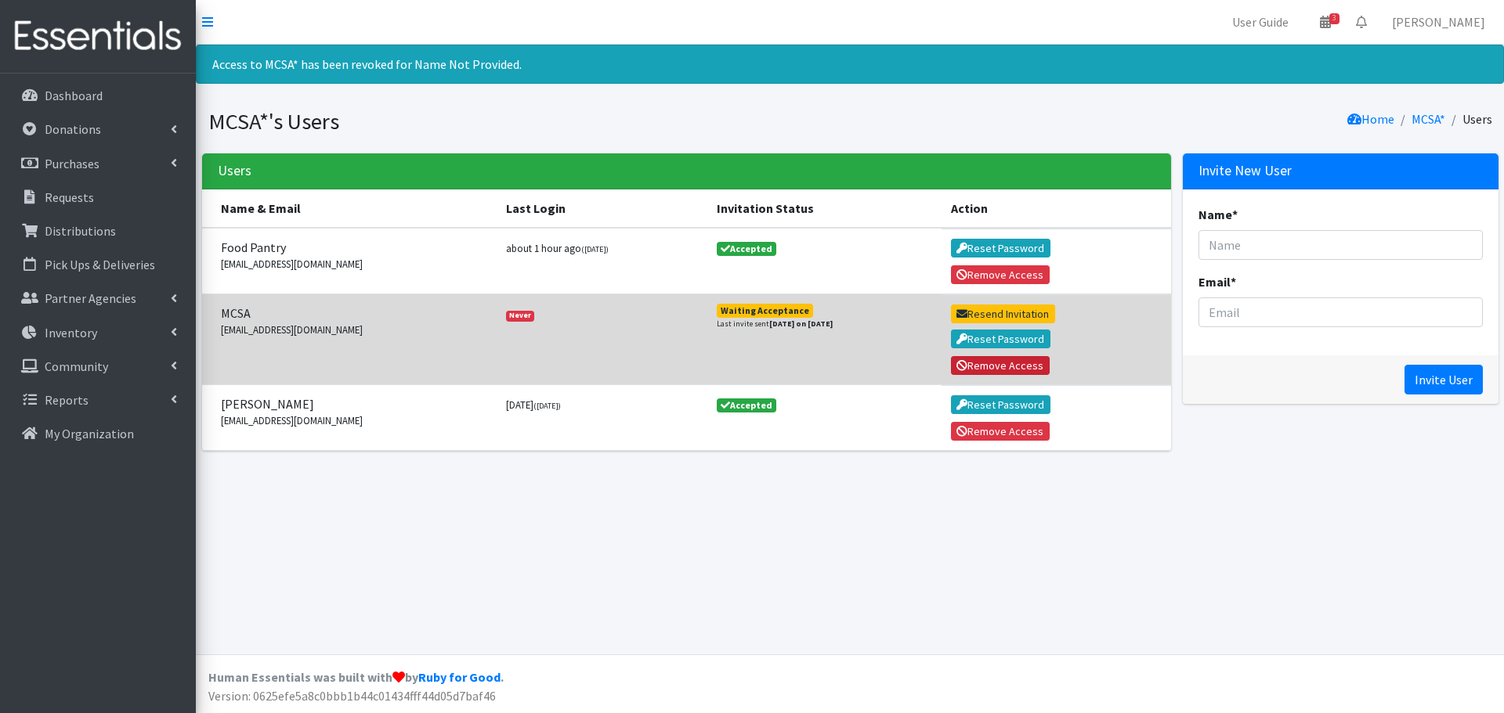
click at [1027, 371] on button "Remove Access" at bounding box center [1000, 365] width 99 height 19
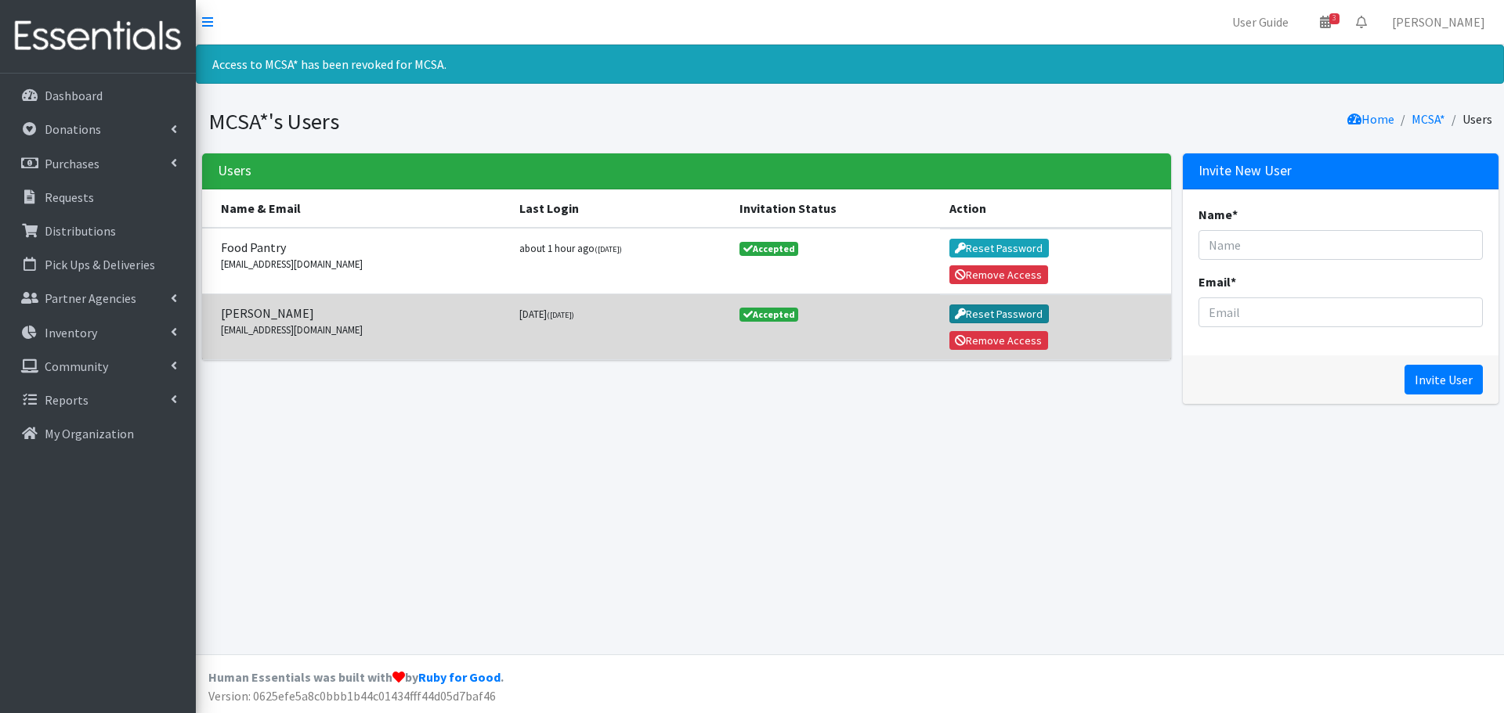
click at [982, 316] on button "Reset Password" at bounding box center [998, 314] width 99 height 19
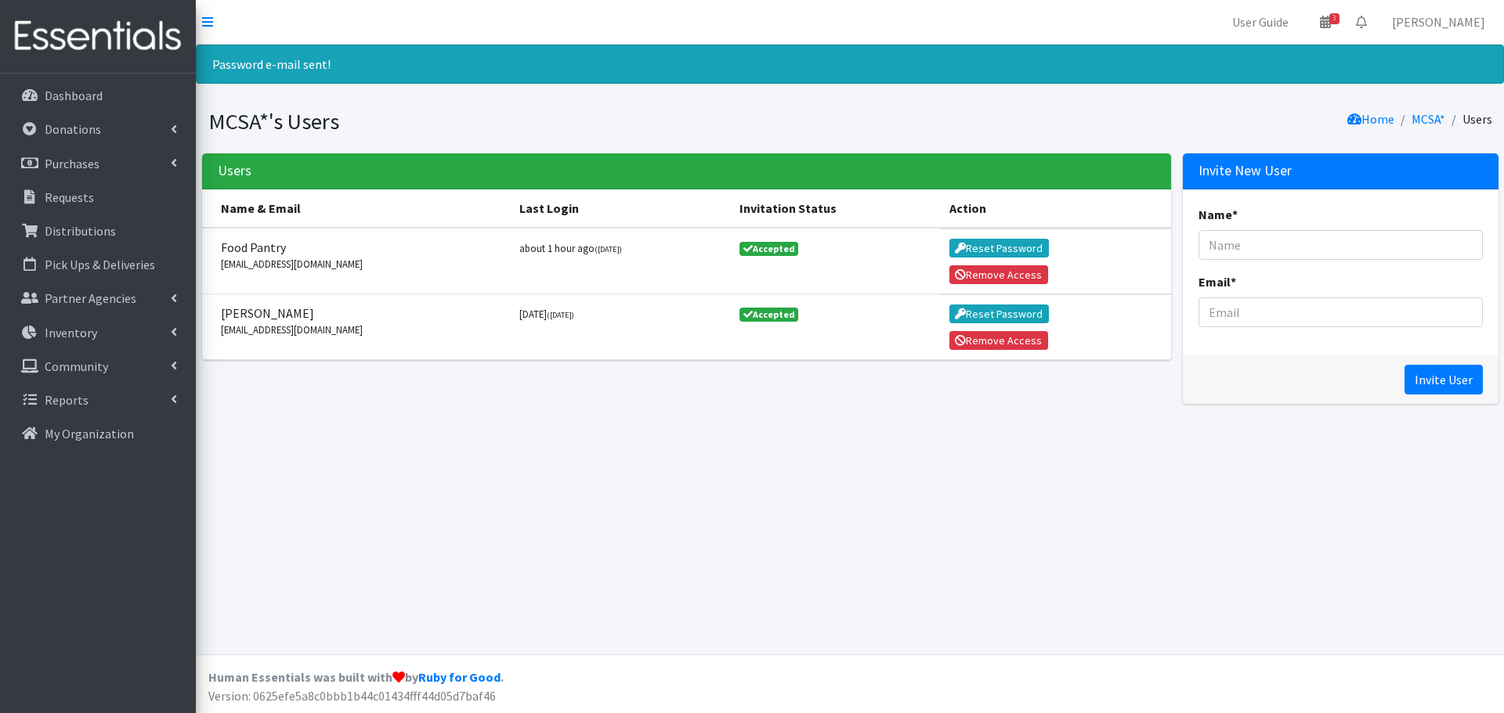
click at [888, 548] on div "Password e-mail sent! MCSA*'s Users Home MCSA* Users Users Name & Email Last Lo…" at bounding box center [850, 350] width 1308 height 610
click at [1427, 123] on link "MCSA*" at bounding box center [1428, 119] width 34 height 16
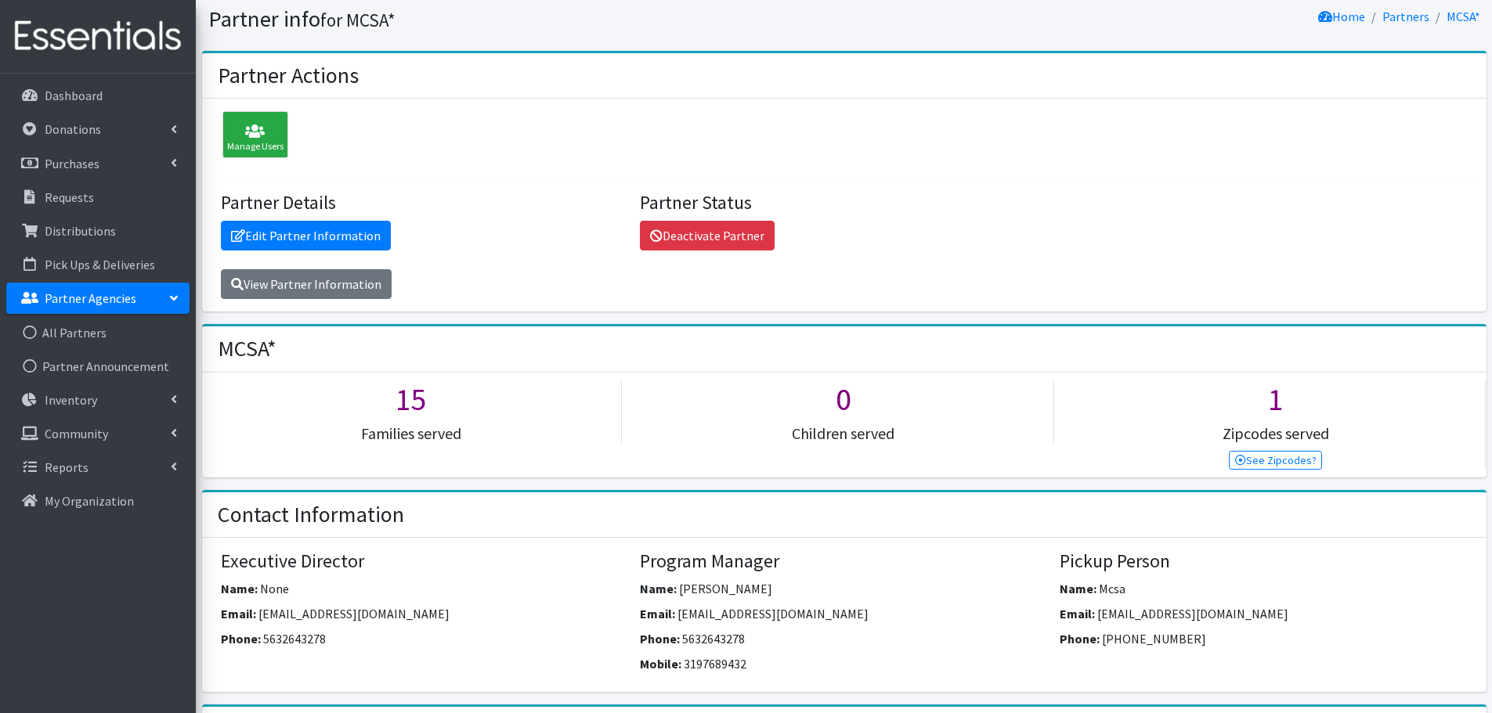
scroll to position [78, 0]
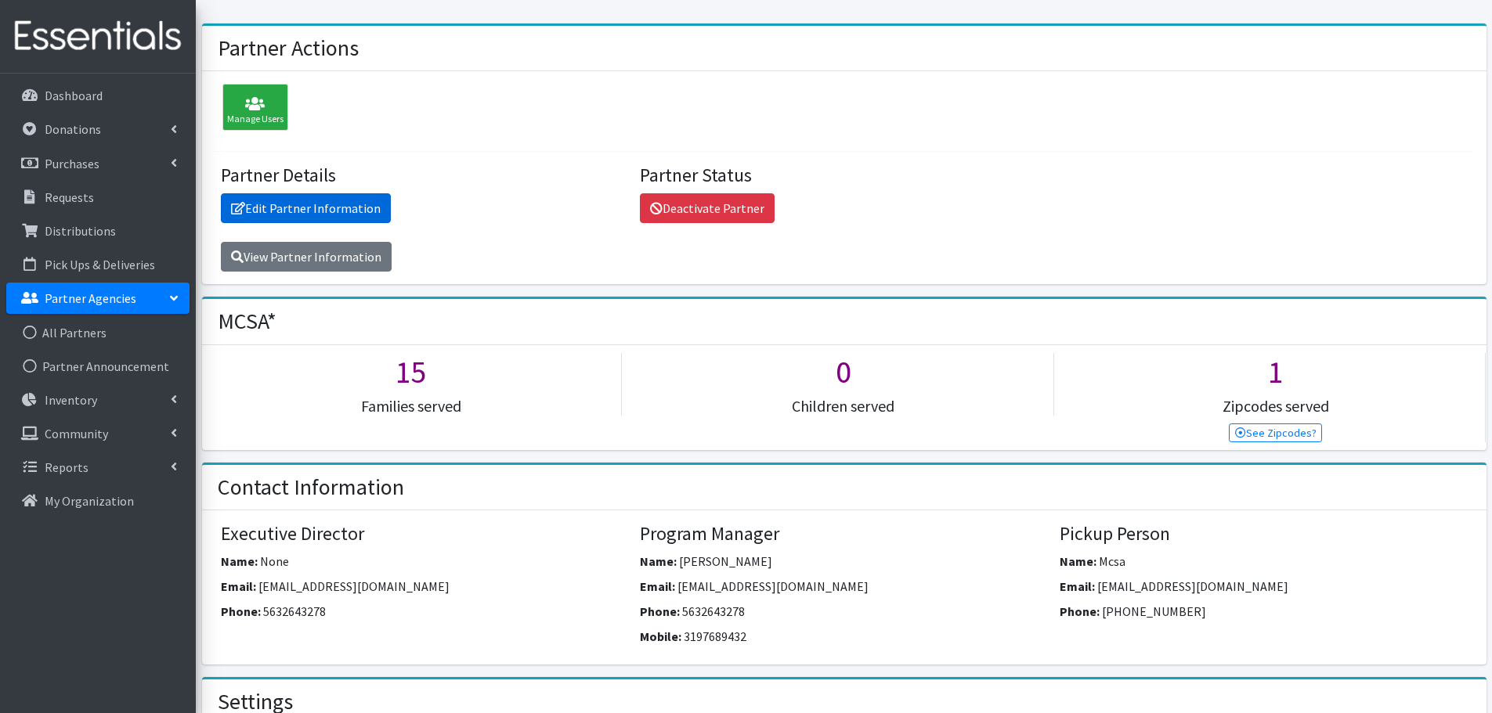
click at [324, 206] on link "Edit Partner Information" at bounding box center [306, 208] width 170 height 30
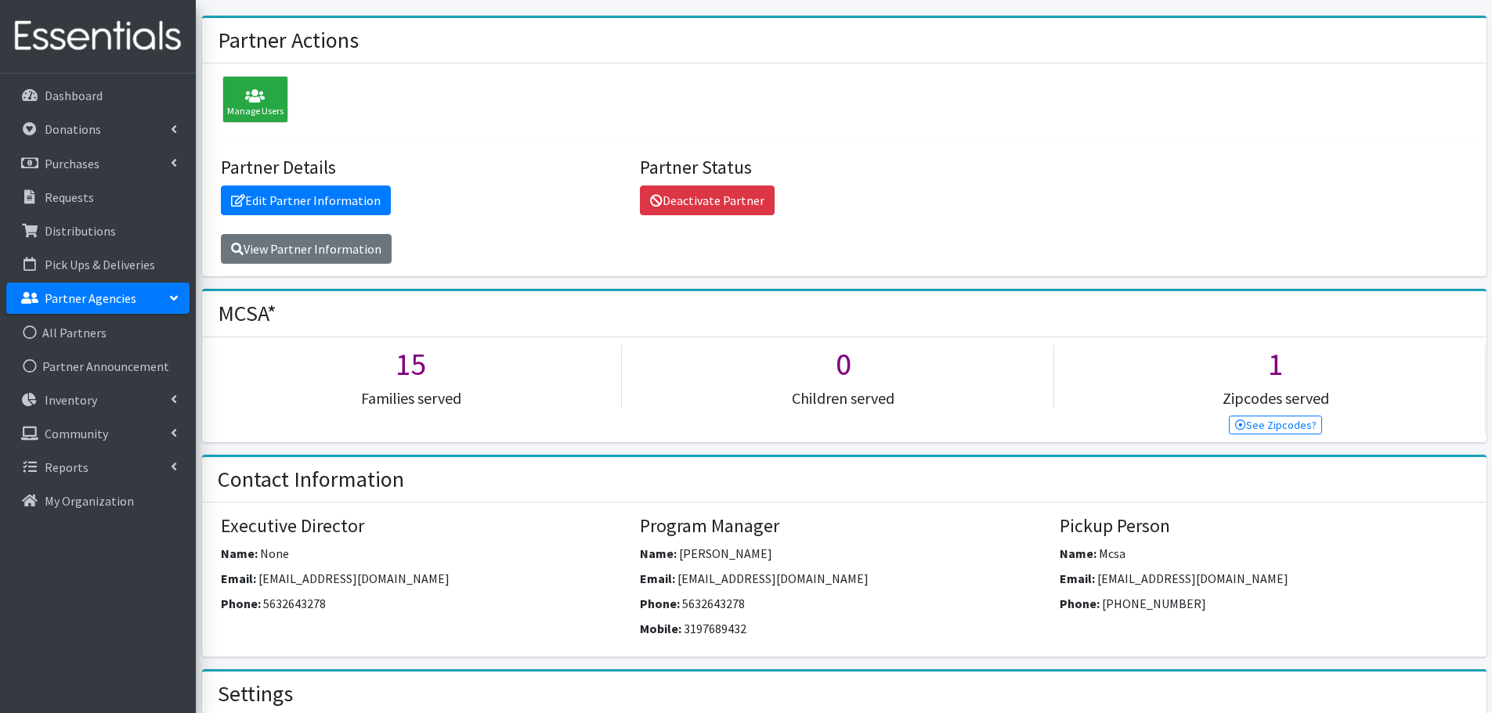
scroll to position [8, 0]
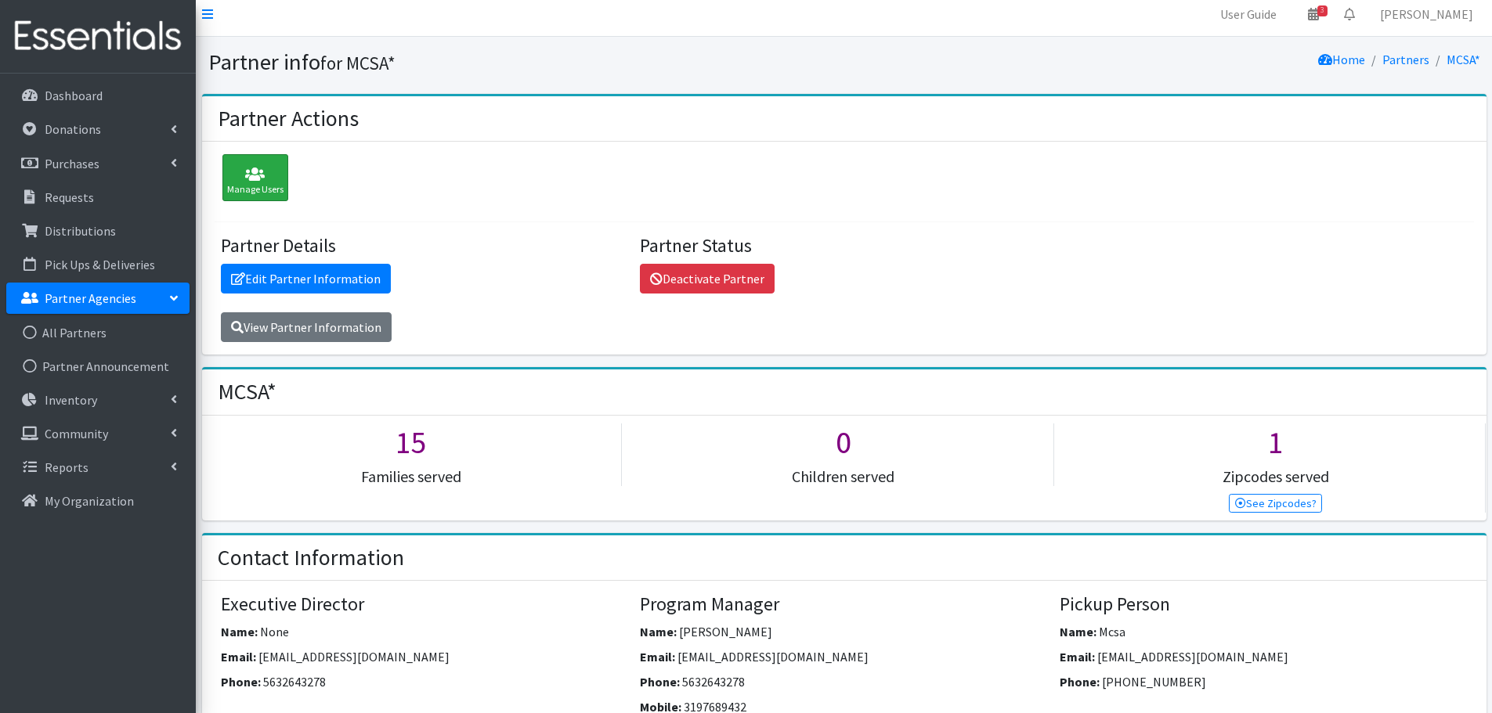
click at [269, 179] on icon at bounding box center [255, 175] width 56 height 16
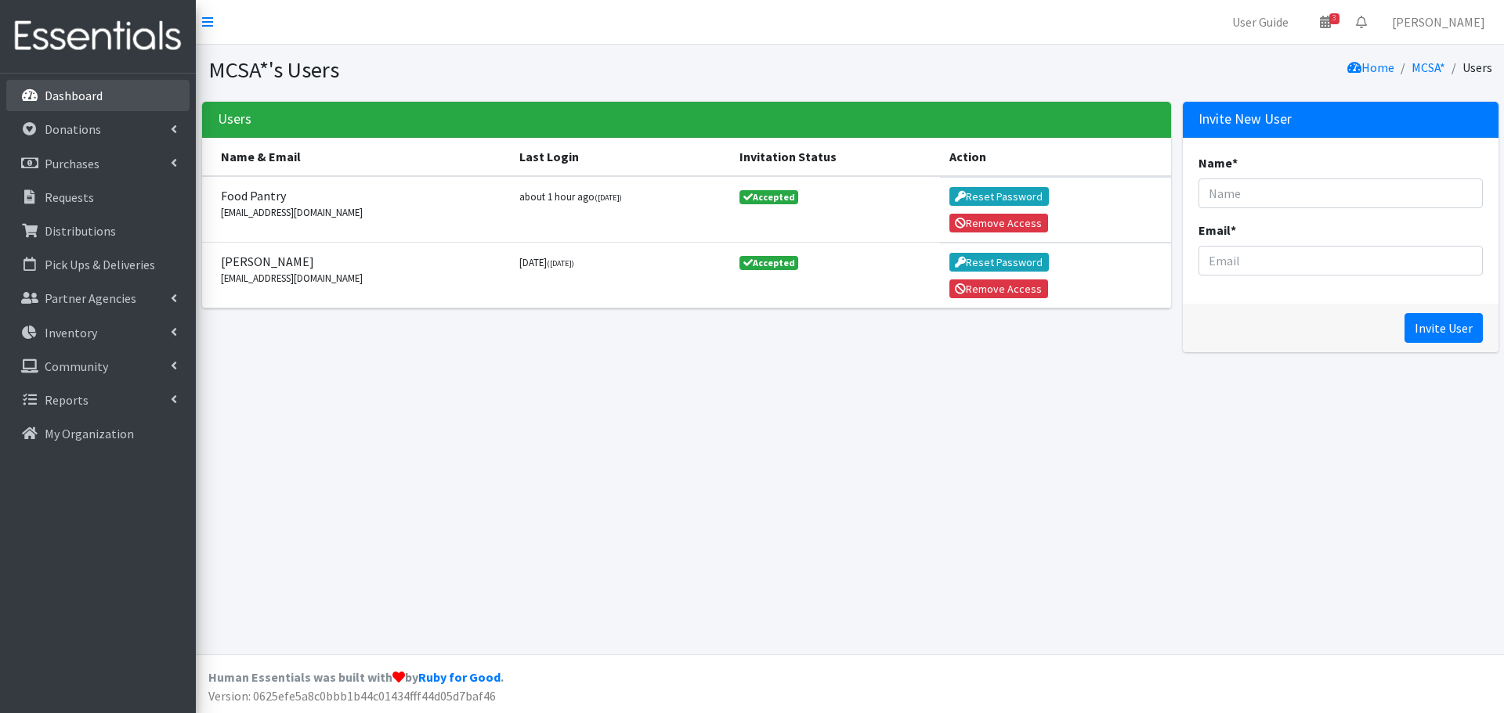
click at [85, 94] on p "Dashboard" at bounding box center [74, 96] width 58 height 16
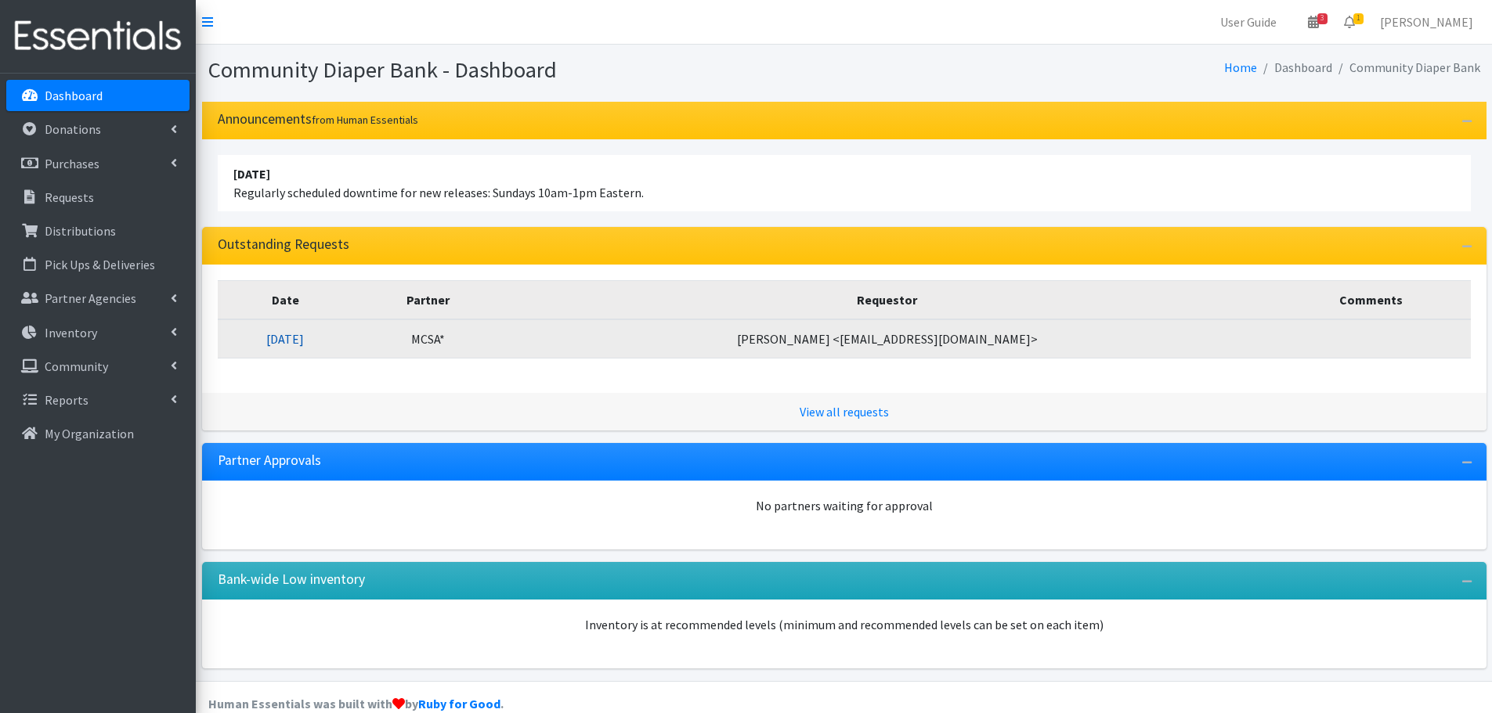
click at [304, 342] on link "[DATE]" at bounding box center [285, 339] width 38 height 16
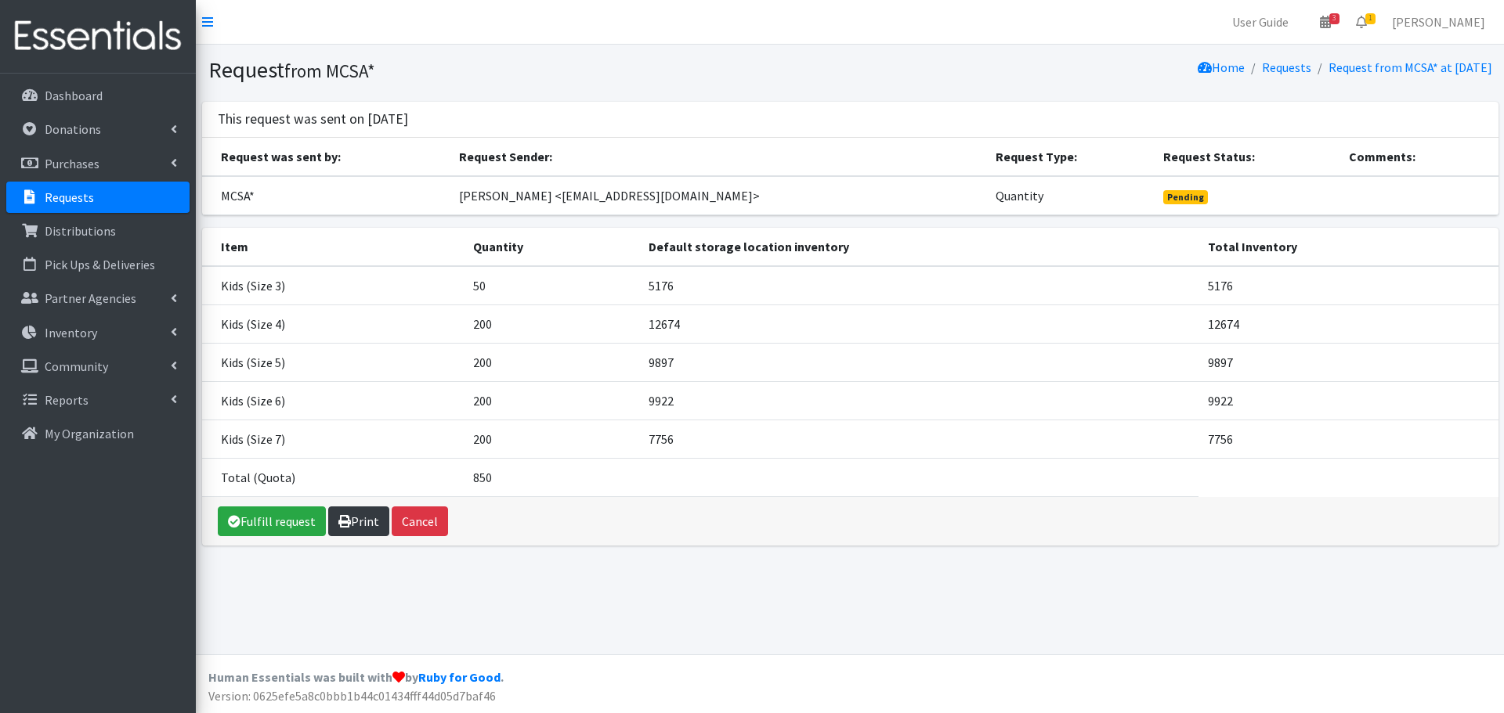
click at [350, 529] on link "Print" at bounding box center [358, 522] width 61 height 30
click at [262, 523] on link "Fulfill request" at bounding box center [272, 522] width 108 height 30
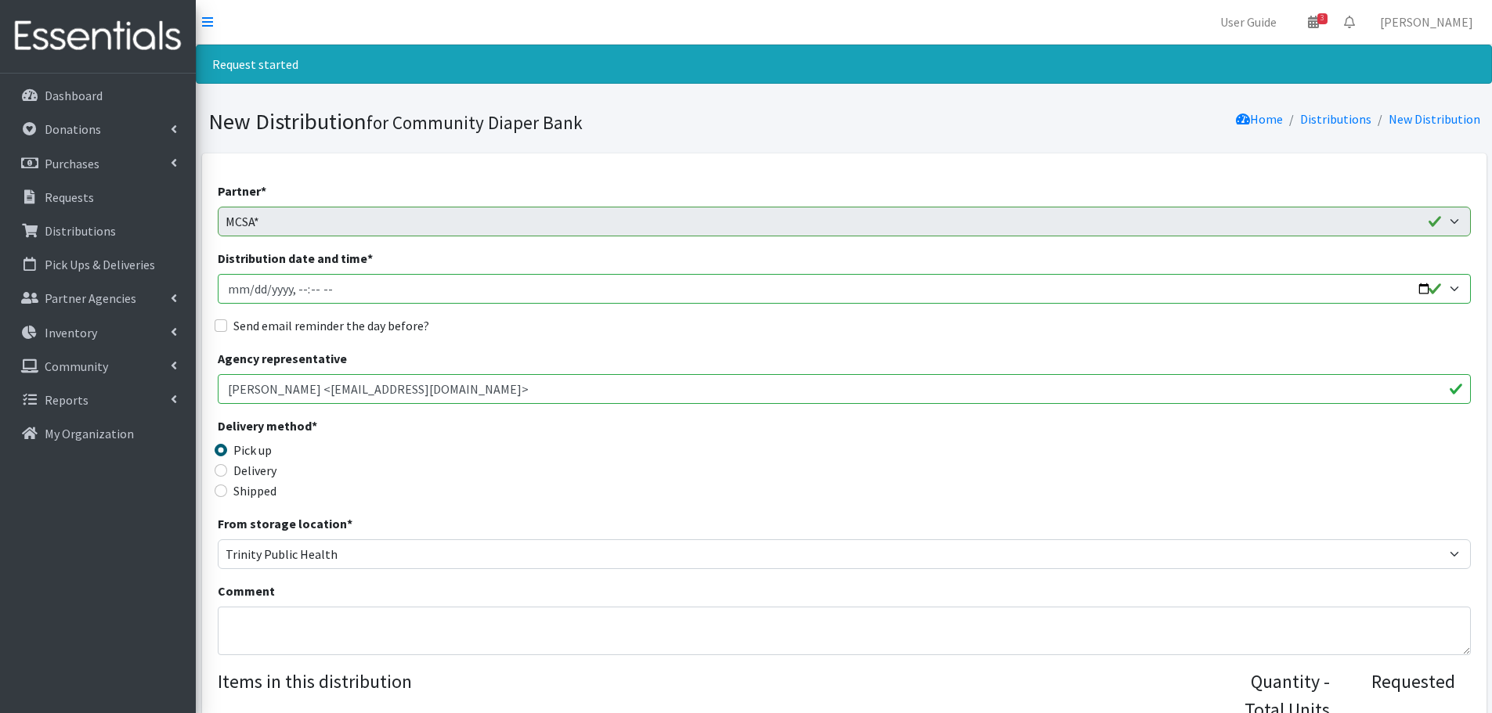
click at [1424, 290] on input "Distribution date and time *" at bounding box center [844, 289] width 1253 height 30
type input "2025-10-15T13:00"
click at [872, 325] on div "Send email reminder the day before?" at bounding box center [844, 325] width 1253 height 19
click at [220, 322] on input "Send email reminder the day before?" at bounding box center [221, 326] width 13 height 13
checkbox input "true"
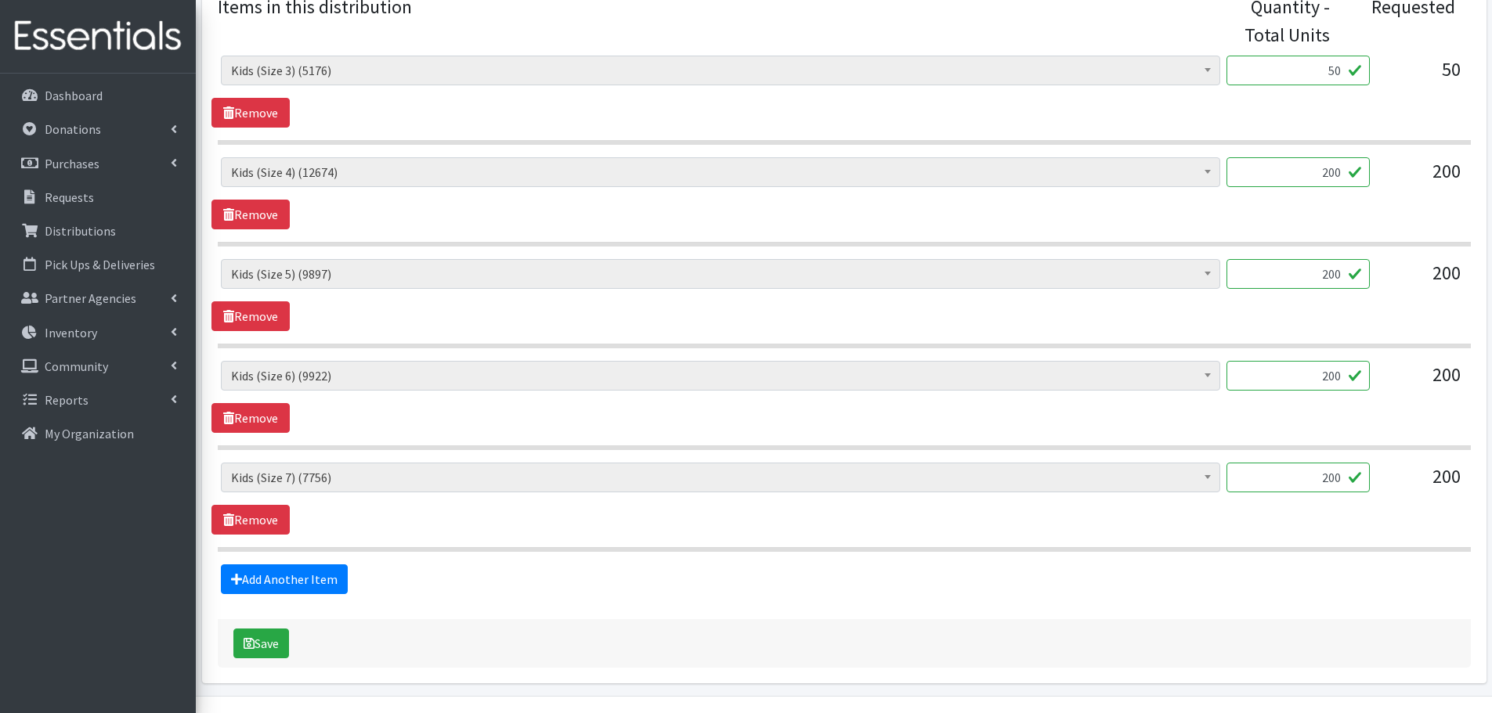
scroll to position [717, 0]
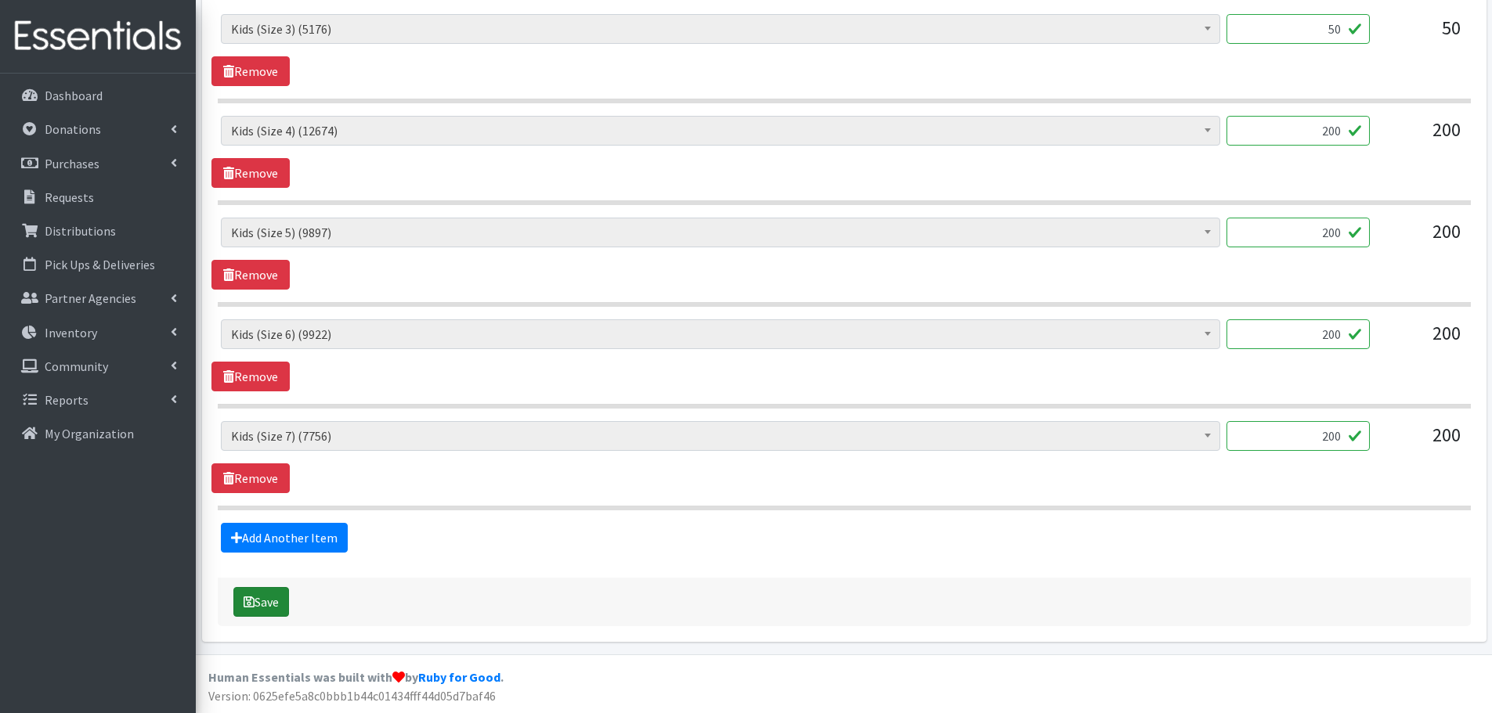
click at [265, 602] on button "Save" at bounding box center [261, 602] width 56 height 30
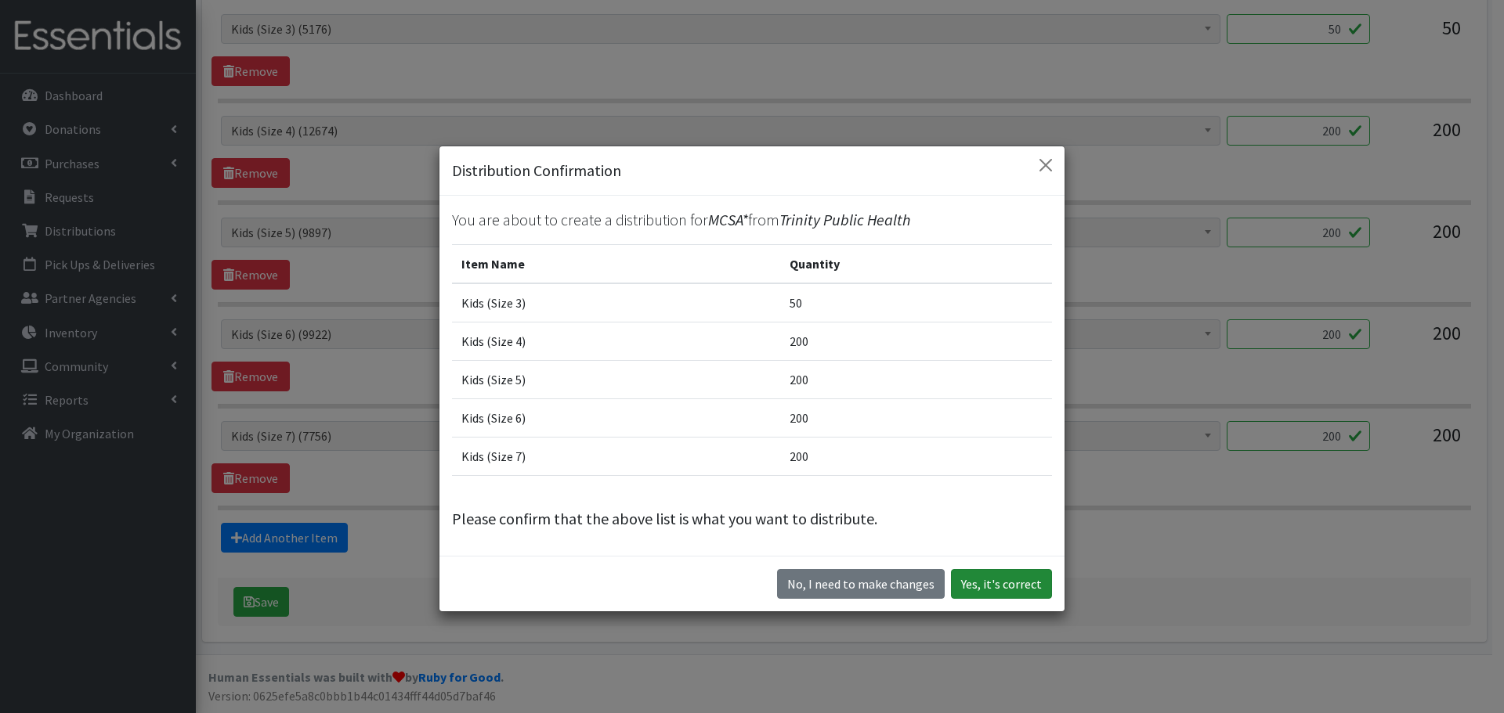
click at [988, 586] on button "Yes, it's correct" at bounding box center [1001, 584] width 101 height 30
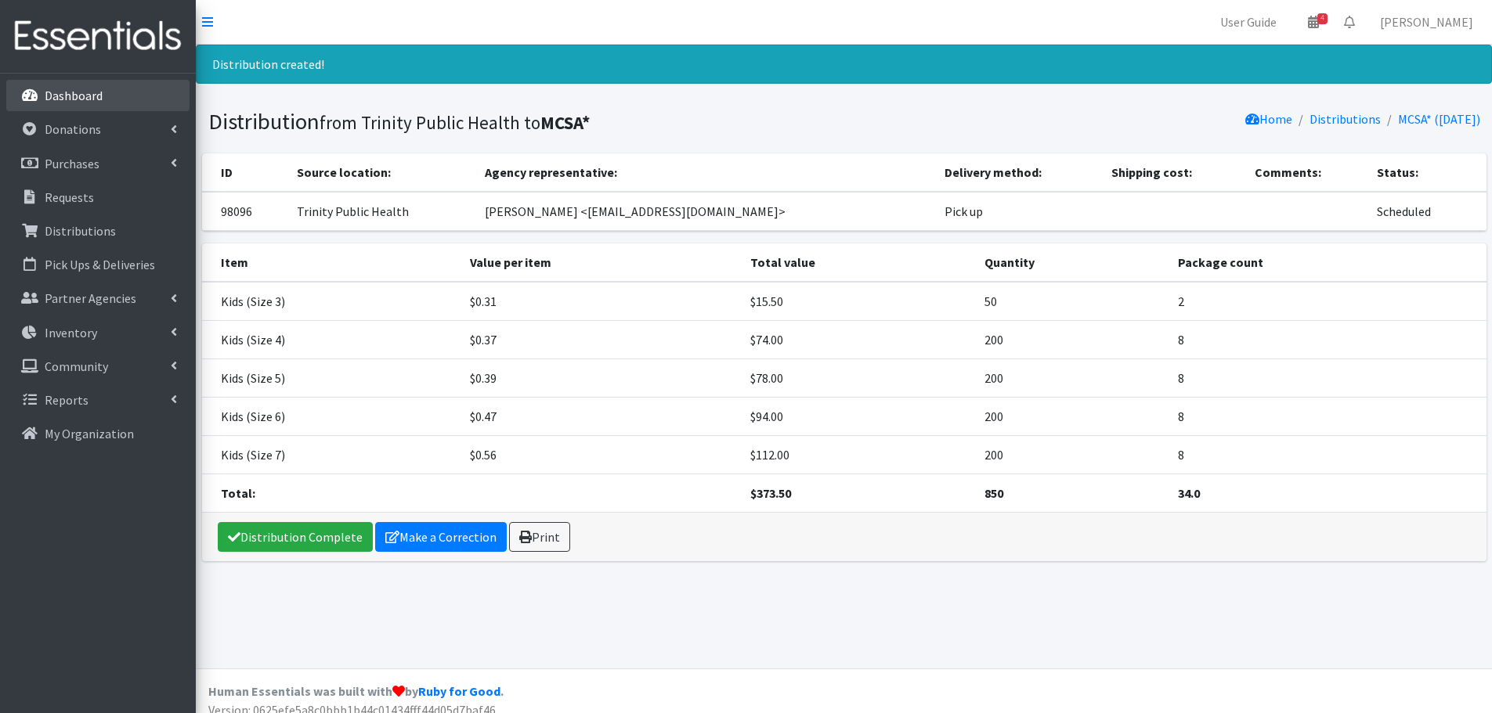
click at [115, 104] on link "Dashboard" at bounding box center [97, 95] width 183 height 31
